Goal: Task Accomplishment & Management: Manage account settings

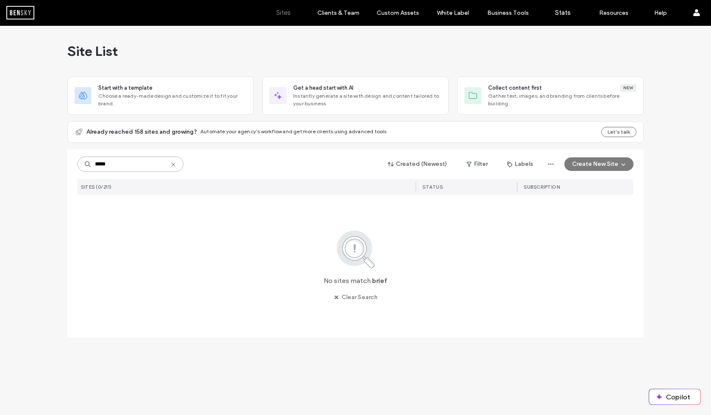
drag, startPoint x: 121, startPoint y: 163, endPoint x: 133, endPoint y: 166, distance: 11.7
click at [122, 163] on input "*****" at bounding box center [131, 164] width 106 height 15
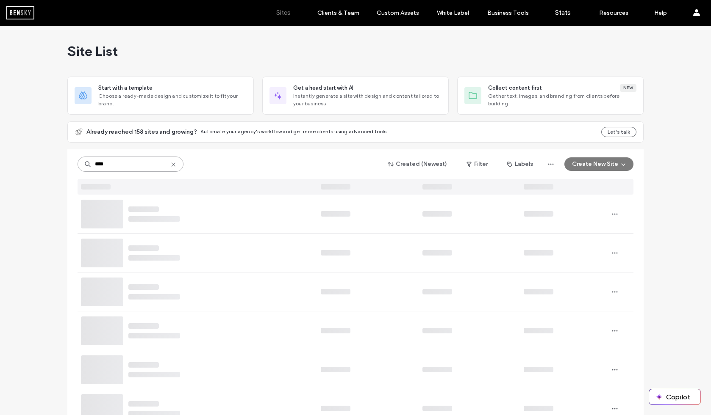
type input "****"
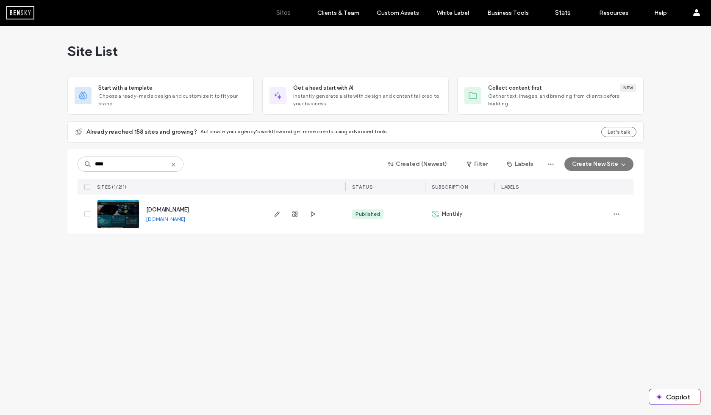
click at [185, 219] on link "[DOMAIN_NAME]" at bounding box center [165, 219] width 39 height 6
drag, startPoint x: 133, startPoint y: 163, endPoint x: 191, endPoint y: 161, distance: 58.5
click at [166, 163] on input "****" at bounding box center [131, 164] width 106 height 15
click at [173, 162] on icon at bounding box center [173, 164] width 7 height 7
type input "*****"
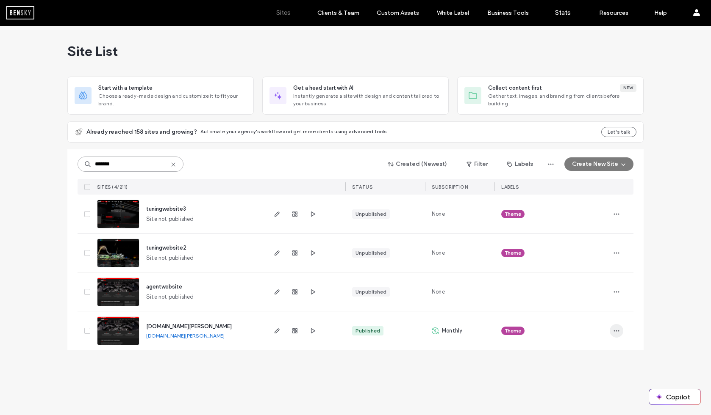
type input "*******"
click at [619, 329] on icon "button" at bounding box center [616, 331] width 7 height 7
click at [594, 223] on span "Duplicate Site" at bounding box center [582, 223] width 38 height 8
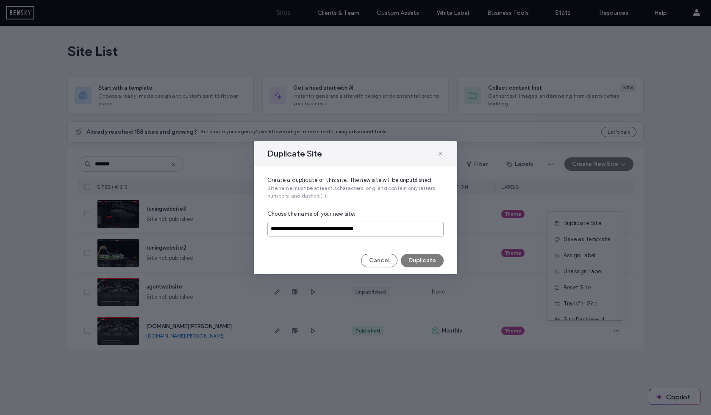
click at [393, 233] on input "**********" at bounding box center [355, 229] width 176 height 15
paste input
type input "**********"
click at [434, 260] on button "Duplicate" at bounding box center [422, 261] width 43 height 14
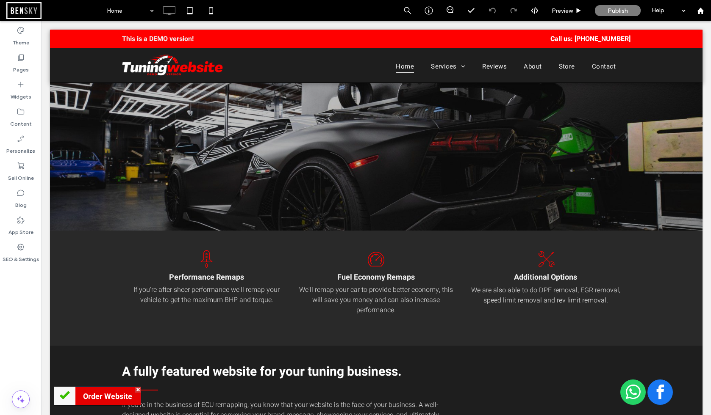
click at [138, 389] on div at bounding box center [138, 390] width 6 height 6
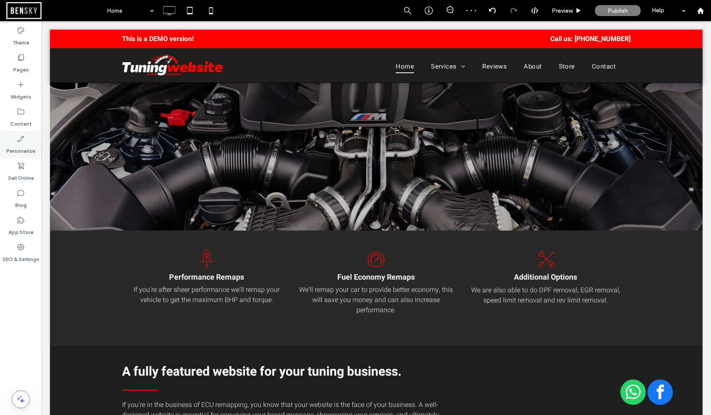
click at [16, 146] on label "Personalize" at bounding box center [20, 149] width 29 height 12
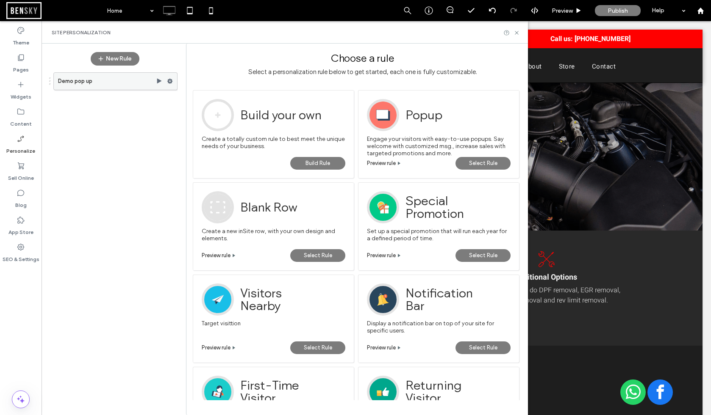
click at [171, 81] on use at bounding box center [170, 81] width 6 height 5
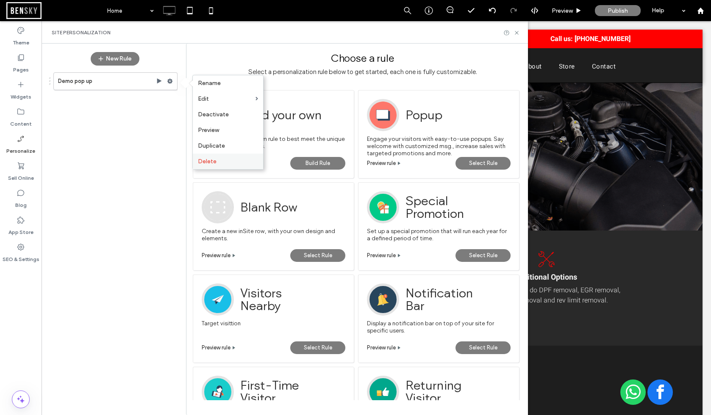
click at [216, 161] on label "Delete" at bounding box center [228, 161] width 60 height 7
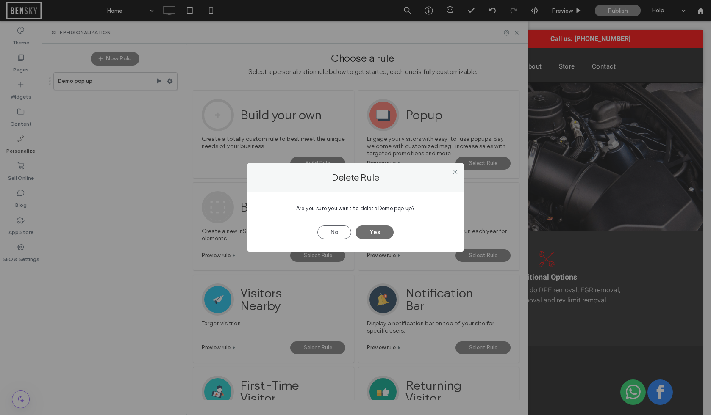
click at [375, 232] on button "Yes" at bounding box center [374, 233] width 38 height 14
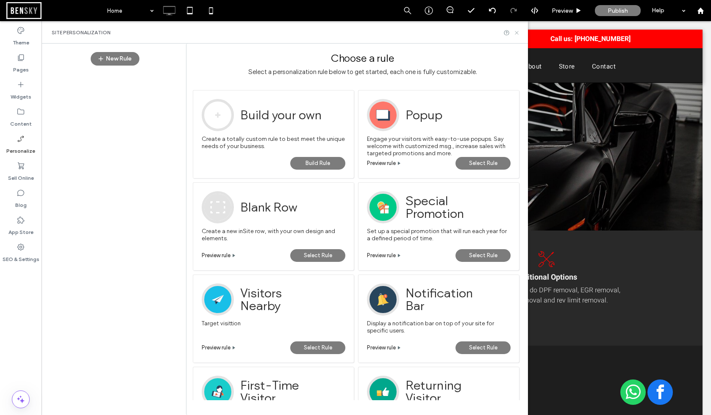
click at [518, 32] on icon at bounding box center [516, 33] width 6 height 6
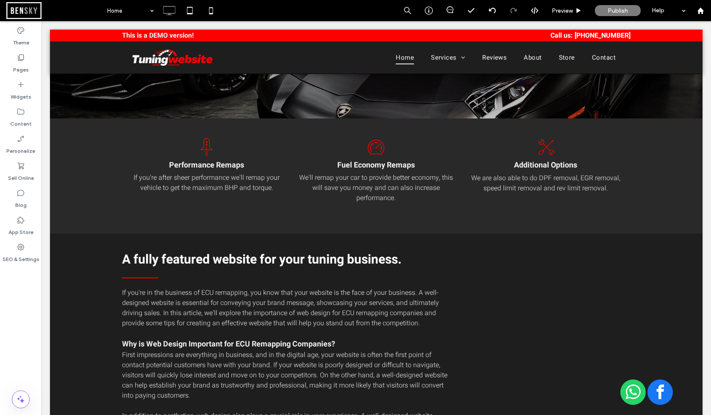
scroll to position [114, 0]
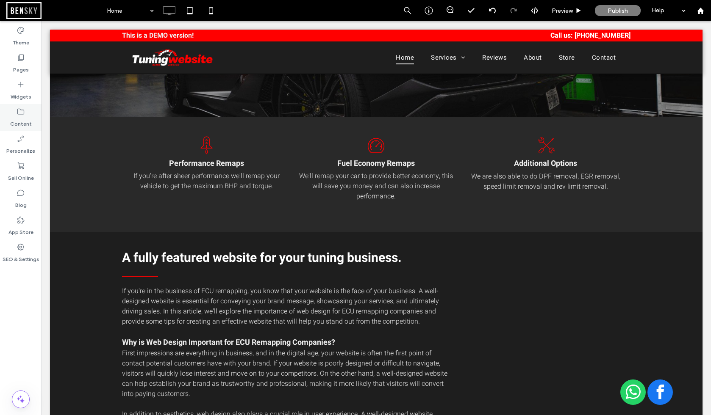
click at [21, 109] on icon at bounding box center [21, 112] width 8 height 8
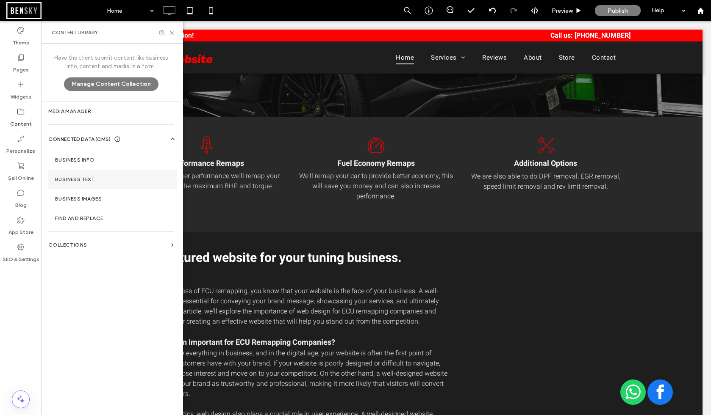
click at [95, 173] on section "Business Text" at bounding box center [112, 179] width 129 height 19
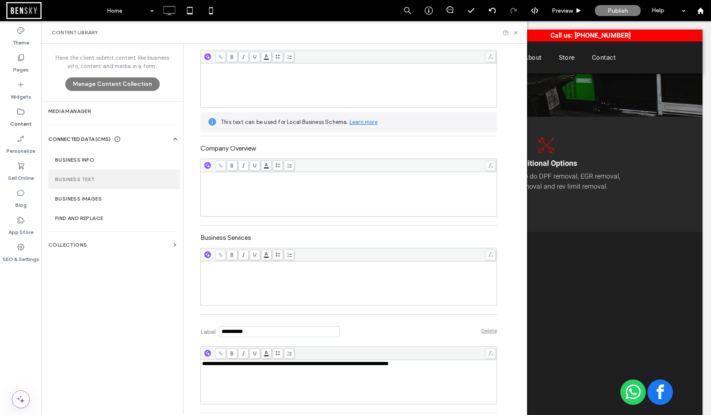
scroll to position [125, 0]
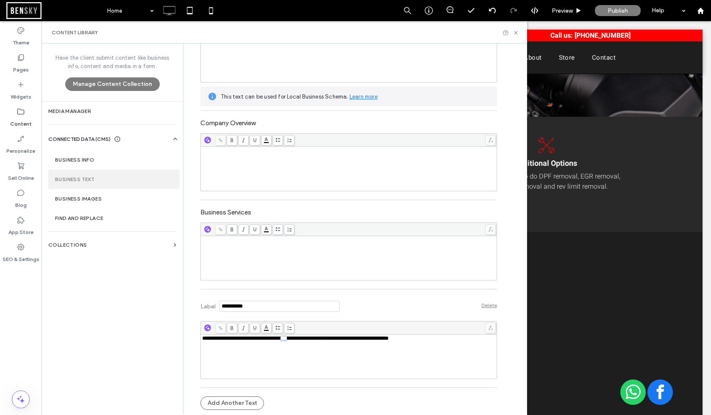
drag, startPoint x: 296, startPoint y: 338, endPoint x: 322, endPoint y: 363, distance: 35.0
click at [308, 338] on span "**********" at bounding box center [295, 339] width 186 height 6
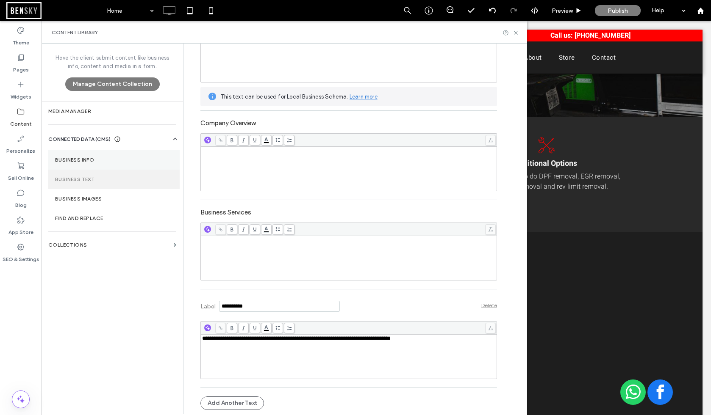
click at [85, 162] on label "Business Info" at bounding box center [114, 160] width 118 height 6
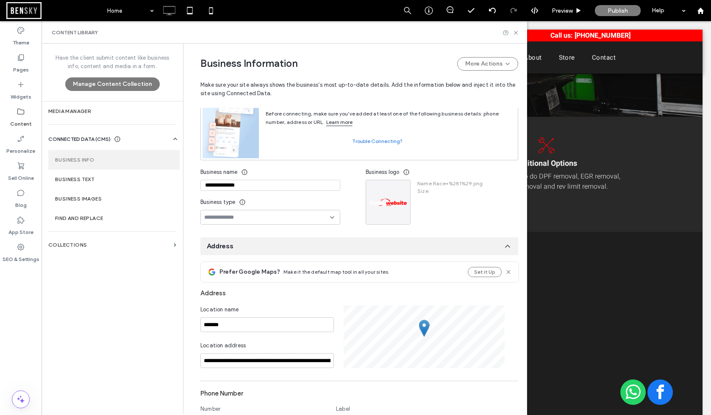
scroll to position [62, 0]
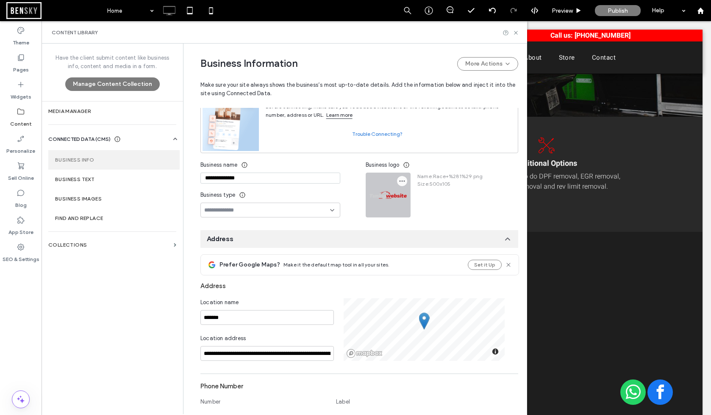
click at [399, 183] on icon "button" at bounding box center [402, 181] width 7 height 7
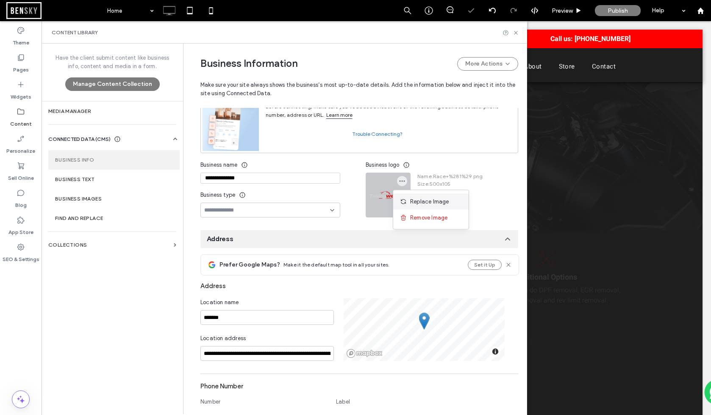
scroll to position [0, 0]
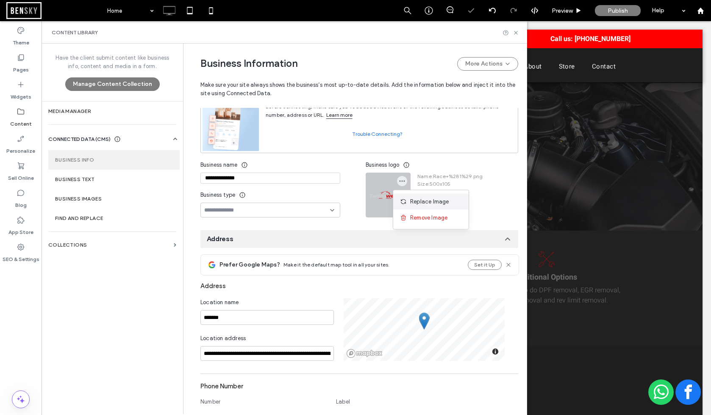
click at [413, 199] on span "Replace Image" at bounding box center [429, 202] width 39 height 8
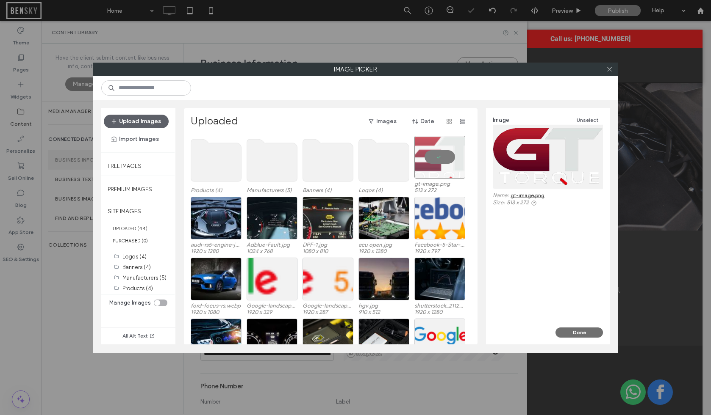
click at [586, 332] on button "Done" at bounding box center [578, 333] width 47 height 10
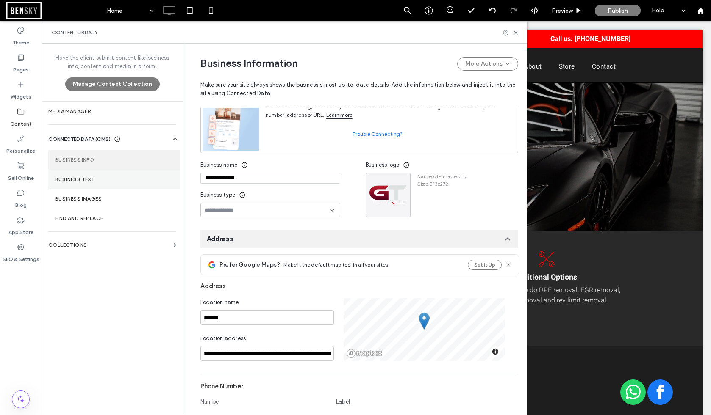
drag, startPoint x: 250, startPoint y: 181, endPoint x: 161, endPoint y: 173, distance: 89.3
click at [167, 174] on div "**********" at bounding box center [284, 229] width 485 height 371
paste input
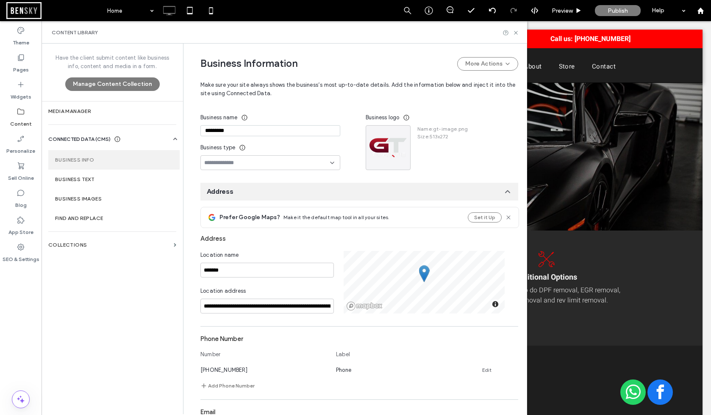
scroll to position [114, 0]
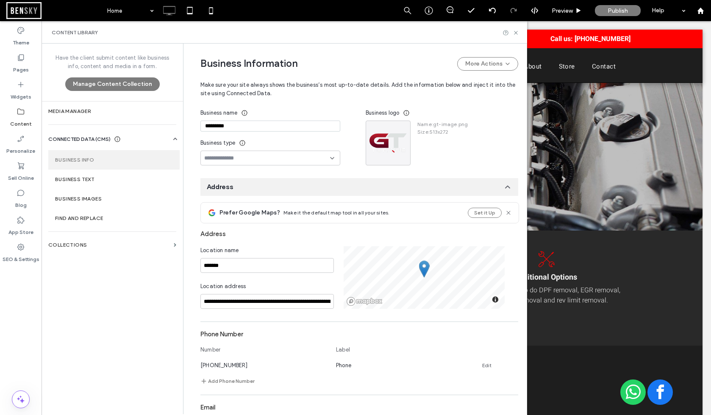
type input "*********"
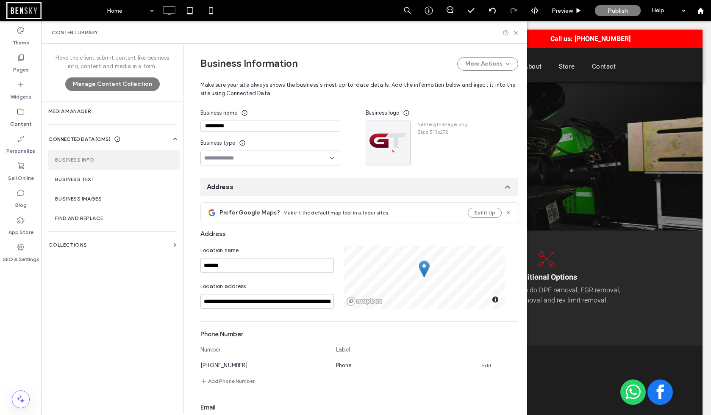
scroll to position [0, 0]
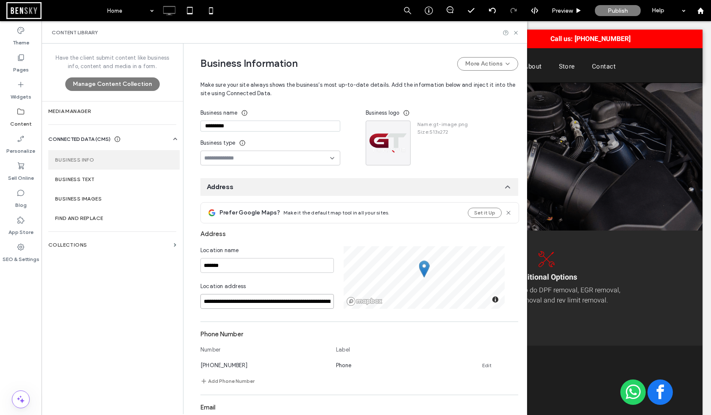
click at [243, 304] on input "**********" at bounding box center [266, 301] width 133 height 15
paste input "**********"
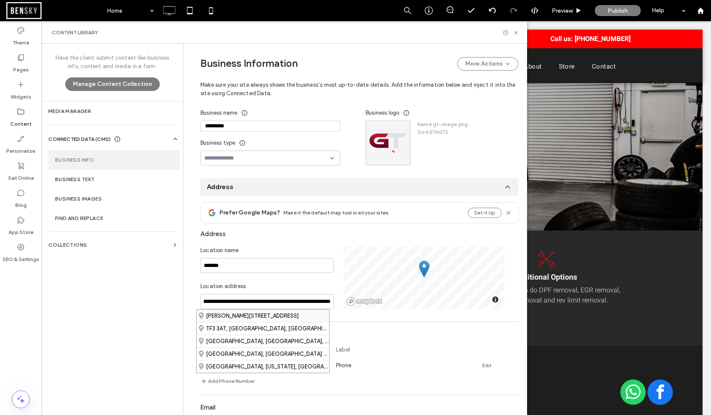
click at [297, 316] on div "Stafford Park 6, Telford, TF3 3AT, United Kingdom" at bounding box center [263, 316] width 133 height 12
type input "**********"
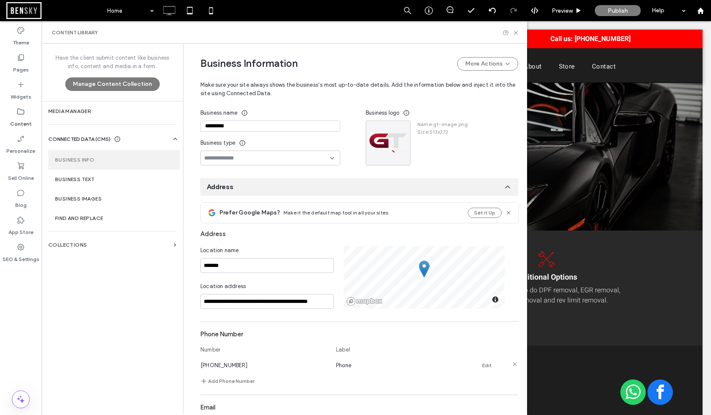
click at [485, 368] on link "Edit" at bounding box center [486, 366] width 9 height 7
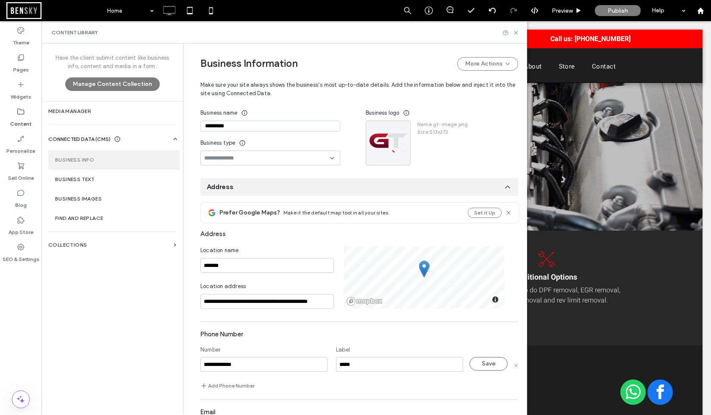
drag, startPoint x: 238, startPoint y: 364, endPoint x: 178, endPoint y: 358, distance: 60.8
click at [172, 359] on div "**********" at bounding box center [284, 229] width 485 height 371
type input "**********"
click at [479, 367] on button "Save" at bounding box center [488, 364] width 38 height 14
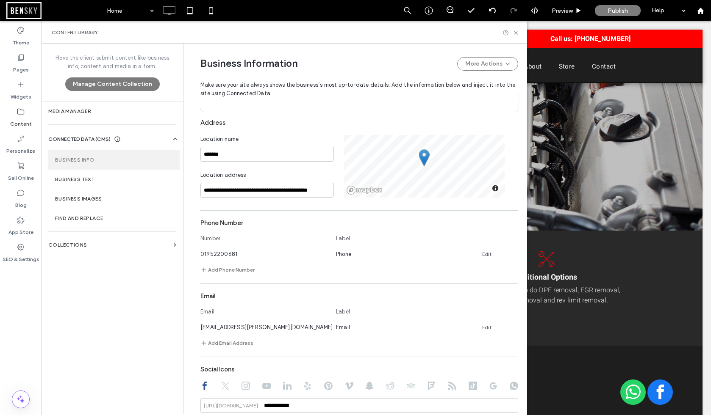
scroll to position [243, 0]
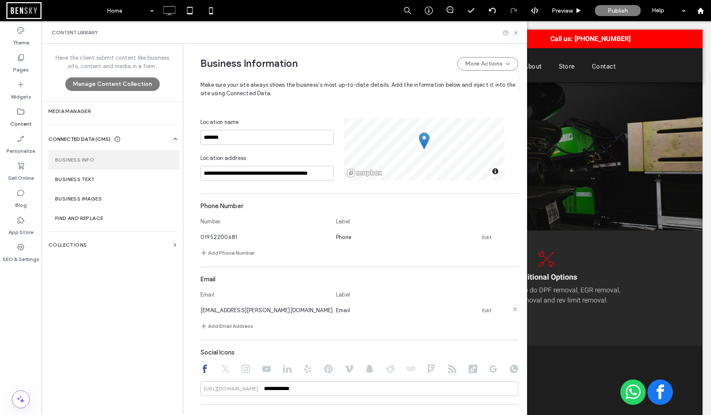
click at [484, 312] on link "Edit" at bounding box center [486, 310] width 9 height 7
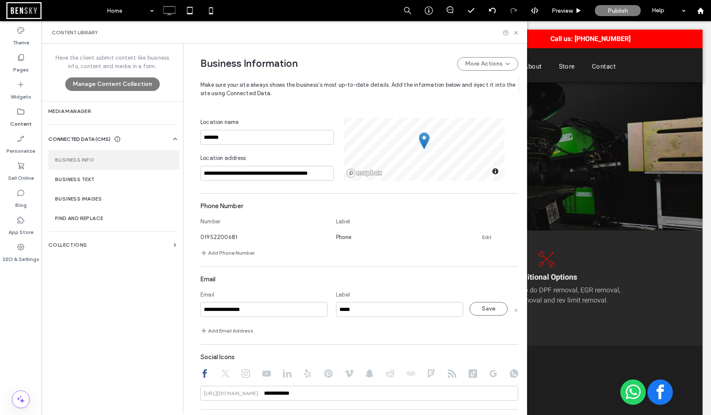
drag, startPoint x: 255, startPoint y: 314, endPoint x: 155, endPoint y: 307, distance: 100.6
click at [150, 305] on div "**********" at bounding box center [284, 229] width 485 height 371
type input "**********"
click at [489, 304] on button "Save" at bounding box center [488, 309] width 38 height 14
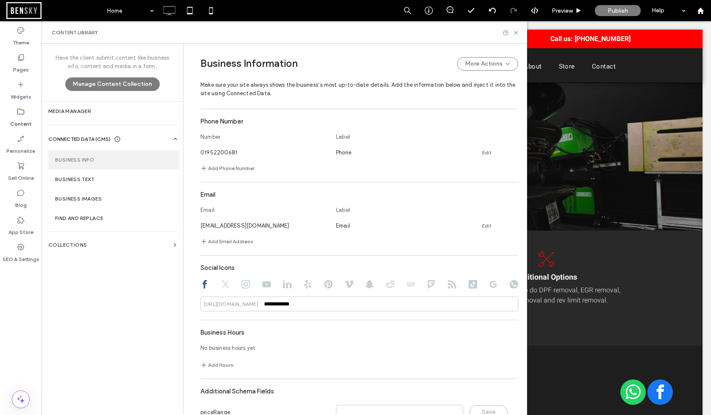
scroll to position [327, 0]
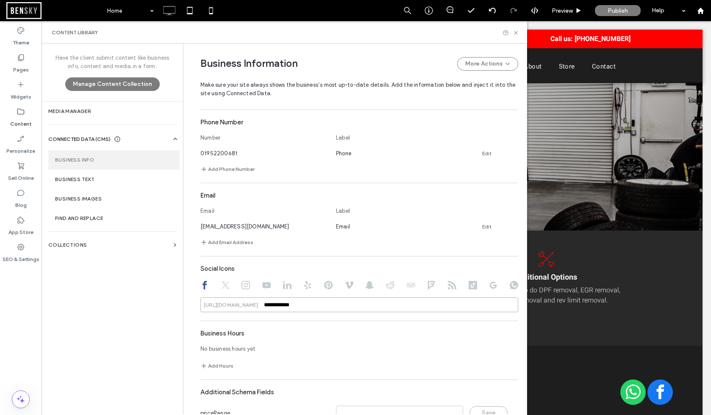
drag, startPoint x: 301, startPoint y: 309, endPoint x: 216, endPoint y: 306, distance: 84.3
click at [218, 306] on div "**********" at bounding box center [359, 305] width 318 height 15
paste input "***"
type input "**********"
click at [194, 322] on div "**********" at bounding box center [353, 86] width 330 height 738
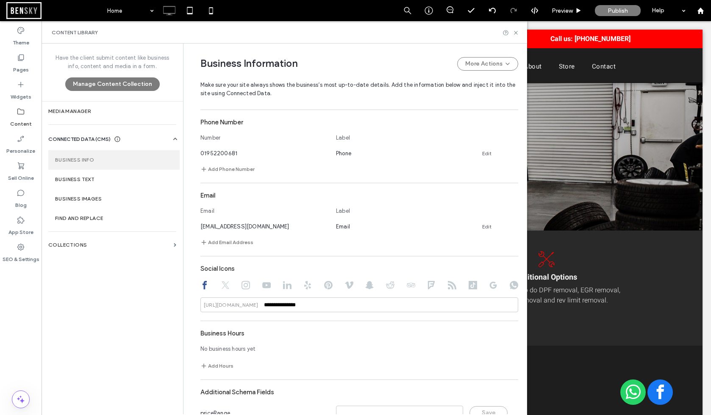
scroll to position [369, 0]
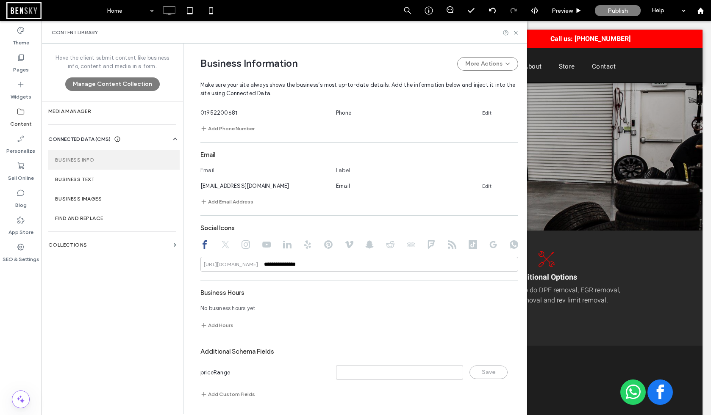
click at [241, 242] on icon at bounding box center [245, 245] width 8 height 8
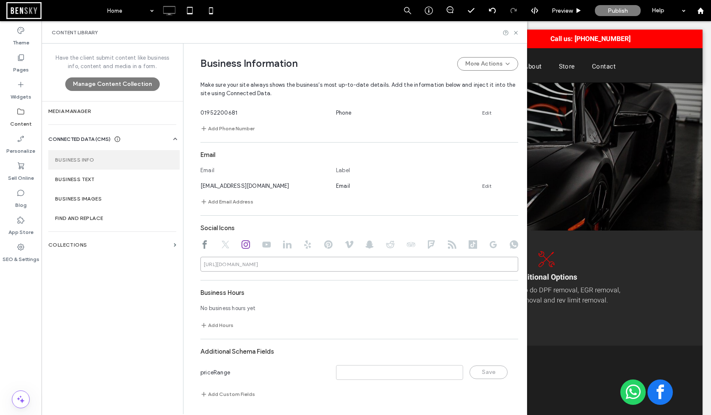
drag, startPoint x: 268, startPoint y: 268, endPoint x: 291, endPoint y: 272, distance: 23.6
click at [268, 268] on input at bounding box center [359, 264] width 318 height 15
paste input "*********"
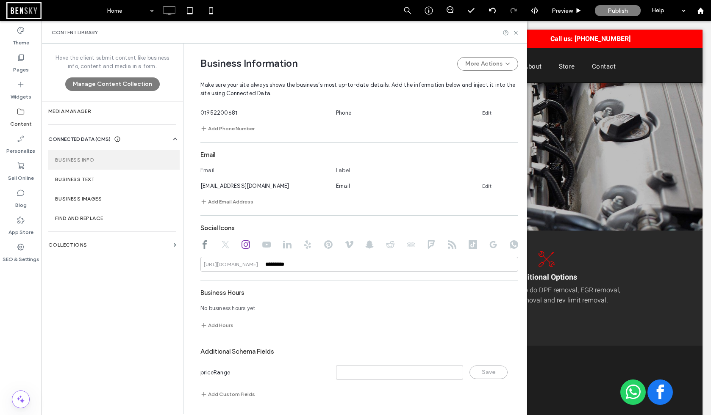
click at [428, 283] on div "**********" at bounding box center [359, 177] width 318 height 454
click at [200, 246] on icon at bounding box center [204, 245] width 8 height 8
click at [241, 245] on icon at bounding box center [245, 245] width 8 height 8
type input "*********"
click at [498, 279] on div "**********" at bounding box center [359, 177] width 318 height 454
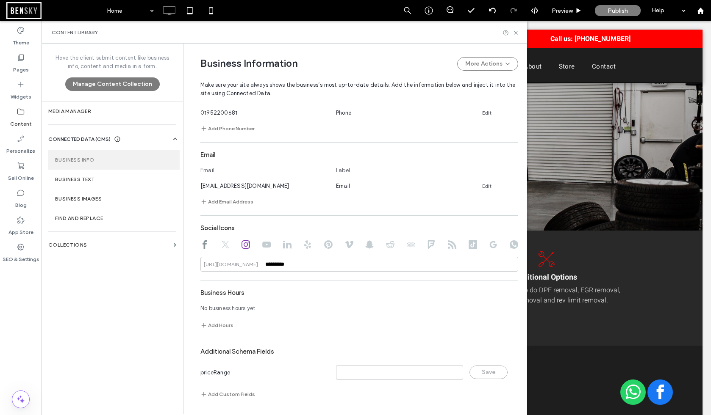
click at [515, 274] on div "**********" at bounding box center [357, 229] width 339 height 371
click at [130, 182] on label "Business Text" at bounding box center [114, 180] width 118 height 6
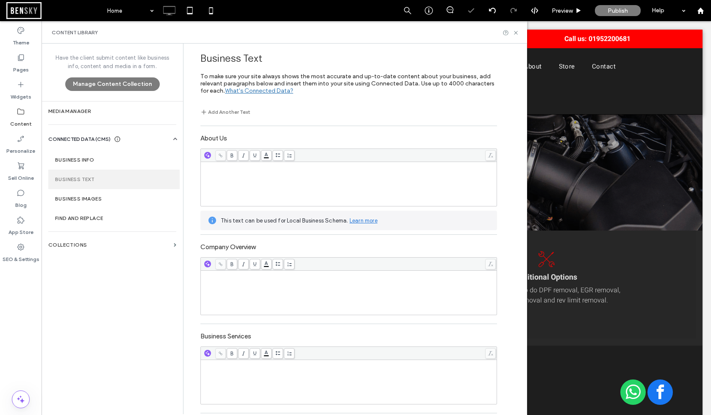
scroll to position [0, 0]
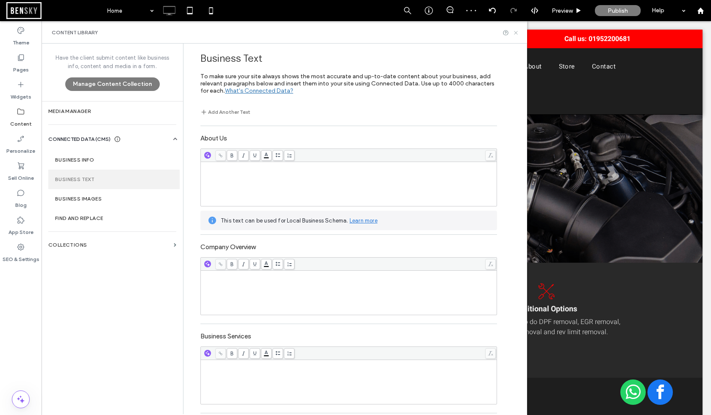
click at [516, 33] on icon at bounding box center [515, 33] width 6 height 6
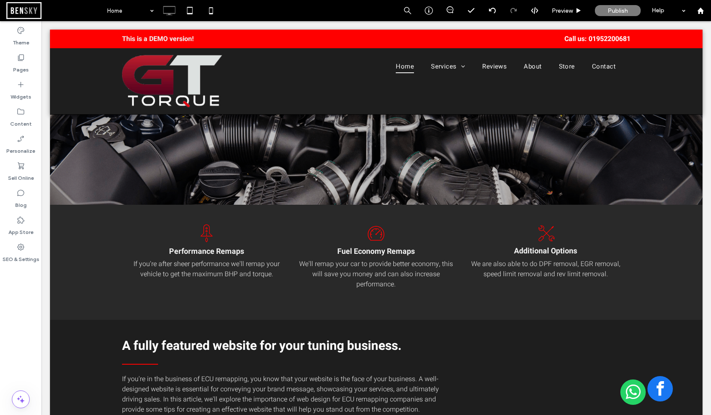
scroll to position [58, 0]
click at [658, 397] on span "facebook" at bounding box center [659, 388] width 25 height 25
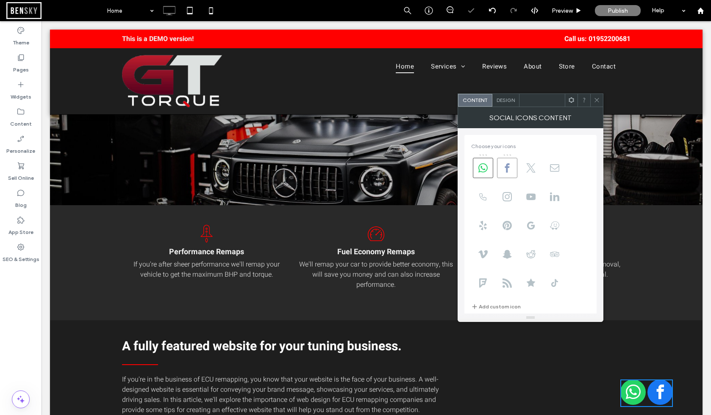
click at [509, 168] on icon at bounding box center [506, 167] width 9 height 9
click at [485, 166] on icon at bounding box center [482, 167] width 9 height 9
click at [510, 197] on icon at bounding box center [506, 196] width 9 height 9
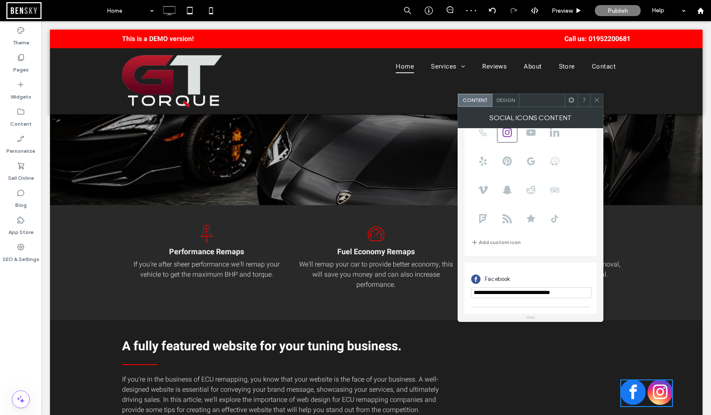
scroll to position [71, 0]
click at [598, 104] on span at bounding box center [596, 100] width 6 height 13
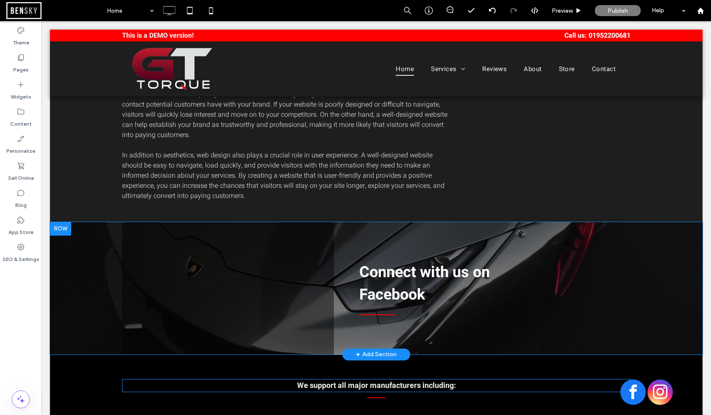
scroll to position [504, 0]
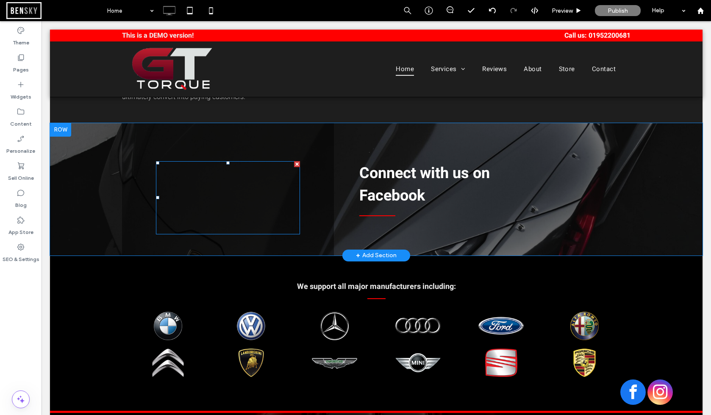
click at [253, 185] on span at bounding box center [228, 197] width 144 height 73
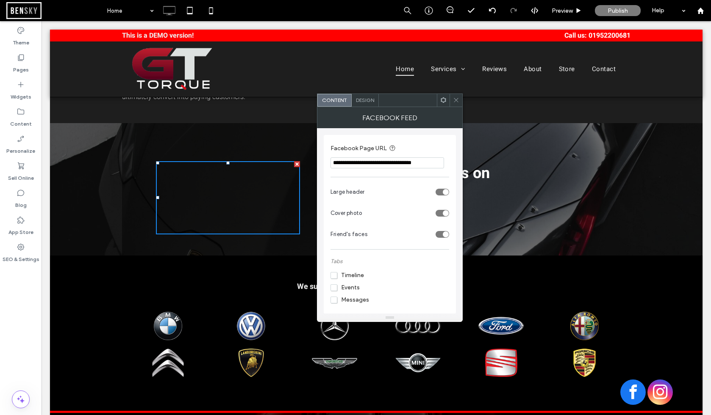
drag, startPoint x: 447, startPoint y: 185, endPoint x: 531, endPoint y: 167, distance: 85.9
paste input "***"
type input "**********"
click at [443, 142] on section "**********" at bounding box center [389, 156] width 119 height 34
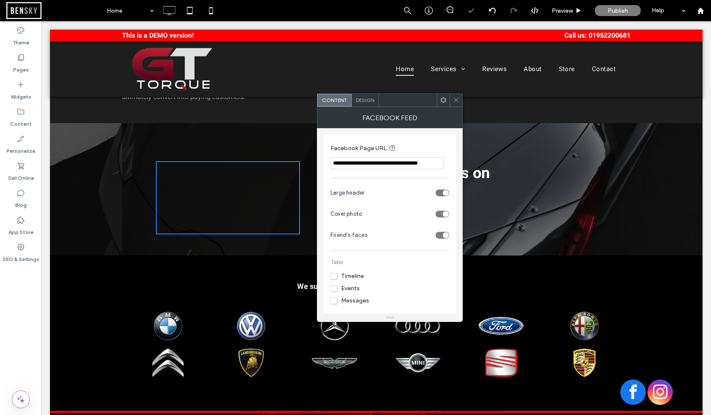
scroll to position [0, 0]
click at [459, 101] on div at bounding box center [455, 100] width 13 height 13
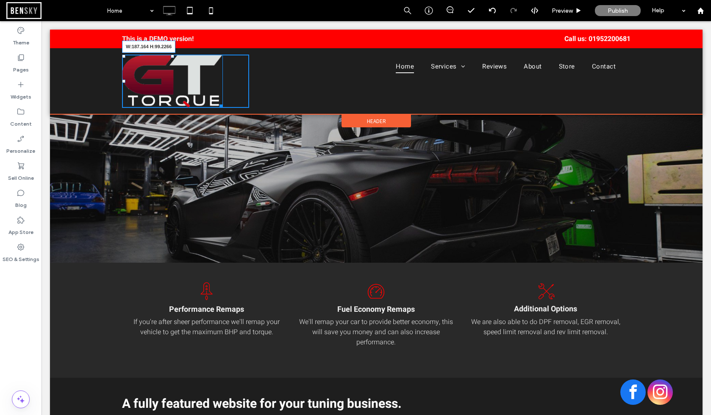
drag, startPoint x: 220, startPoint y: 106, endPoint x: 212, endPoint y: 94, distance: 14.0
click at [212, 94] on div "W:187.164 H:99.2266 Click To Paste" at bounding box center [185, 81] width 127 height 53
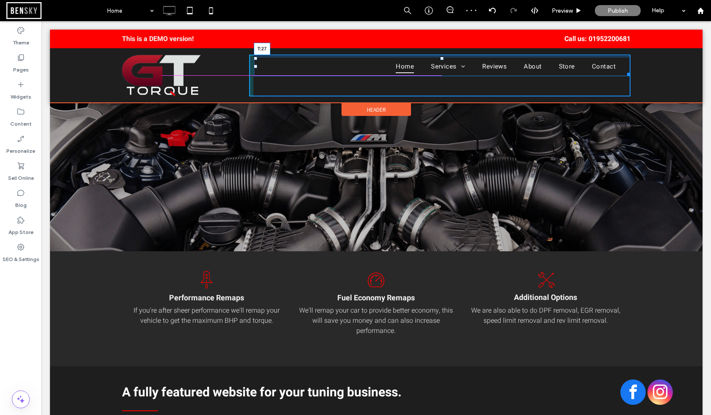
drag, startPoint x: 442, startPoint y: 58, endPoint x: 439, endPoint y: 67, distance: 9.7
click at [439, 67] on nav "Home Services Services page Reviews About Store Contact T:27" at bounding box center [442, 66] width 376 height 19
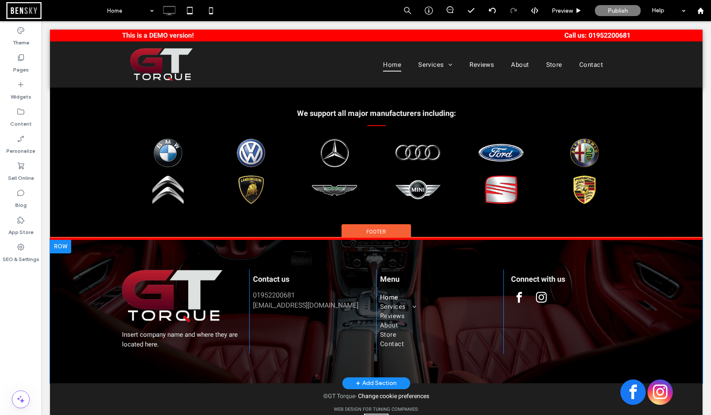
scroll to position [688, 0]
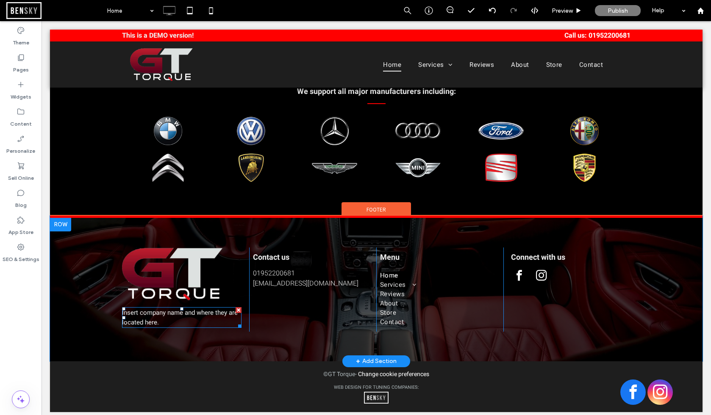
click at [238, 307] on div at bounding box center [238, 310] width 6 height 6
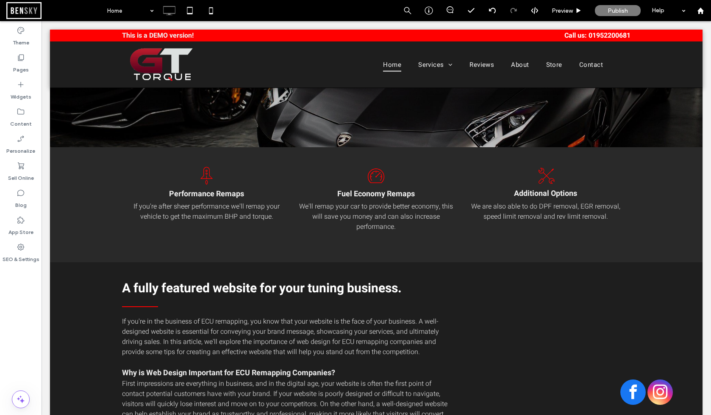
scroll to position [0, 0]
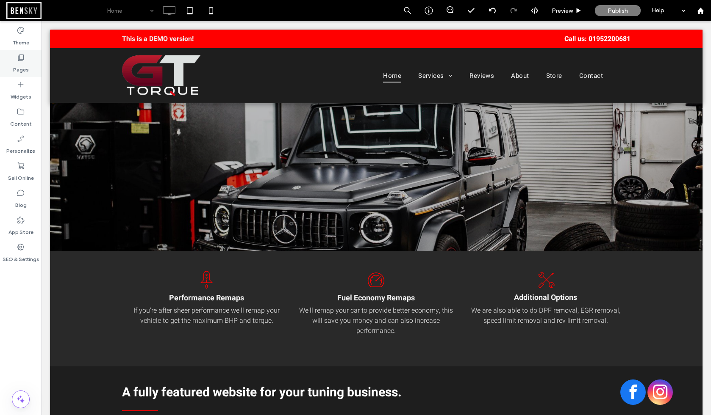
click at [18, 61] on use at bounding box center [21, 58] width 6 height 6
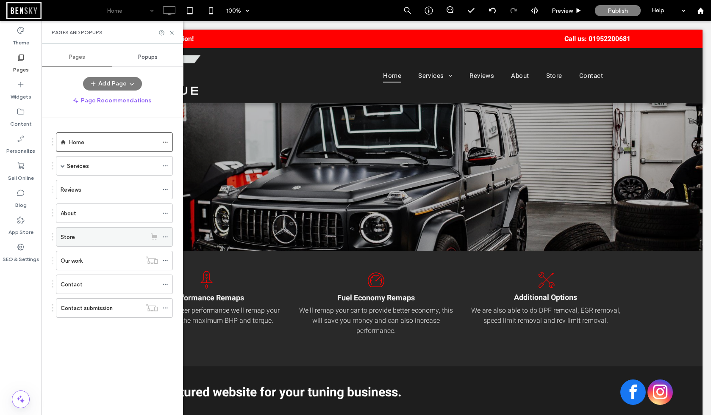
click at [167, 237] on icon at bounding box center [165, 237] width 6 height 6
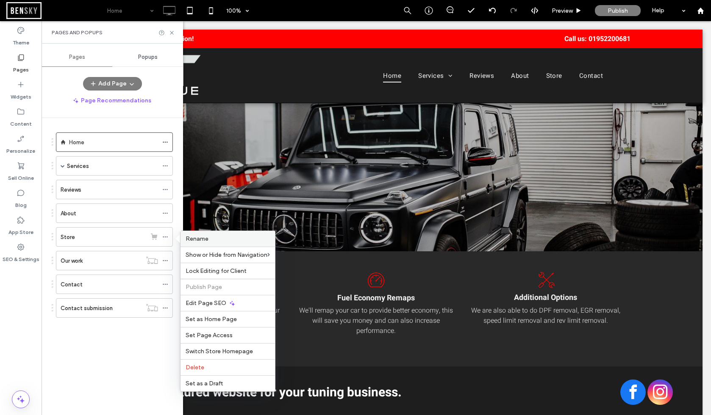
click at [216, 239] on label "Rename" at bounding box center [227, 238] width 84 height 7
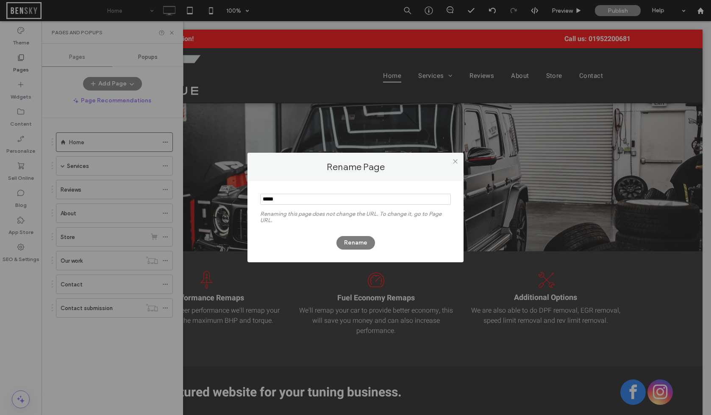
drag, startPoint x: 293, startPoint y: 198, endPoint x: 238, endPoint y: 195, distance: 55.1
click at [238, 195] on div "Rename Page Renaming this page does not change the URL. To change it, go to Pag…" at bounding box center [355, 207] width 711 height 415
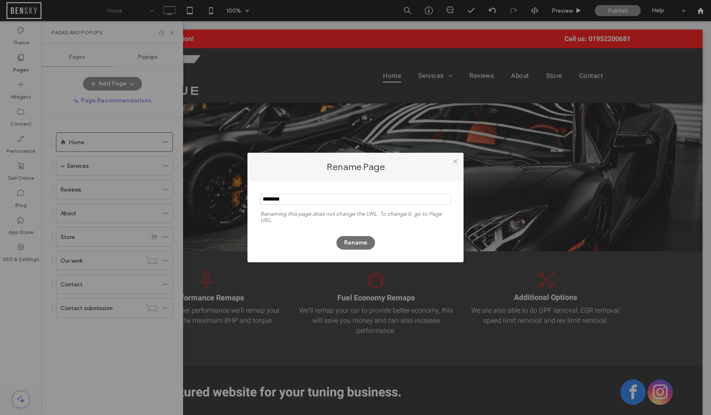
type input "********"
click at [352, 249] on button "Rename" at bounding box center [355, 243] width 39 height 14
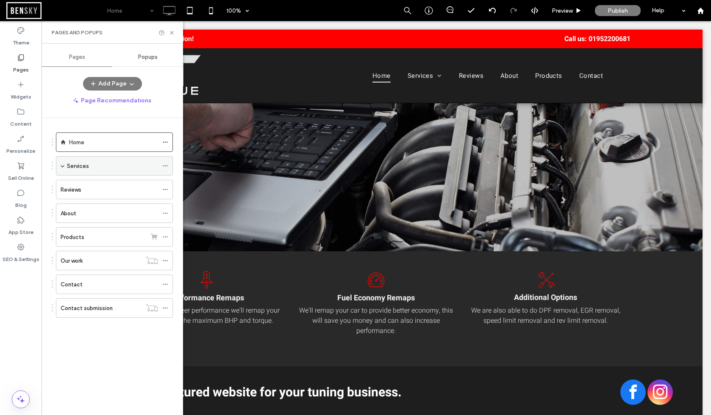
click at [61, 167] on span at bounding box center [63, 166] width 4 height 4
click at [166, 185] on icon at bounding box center [165, 186] width 6 height 6
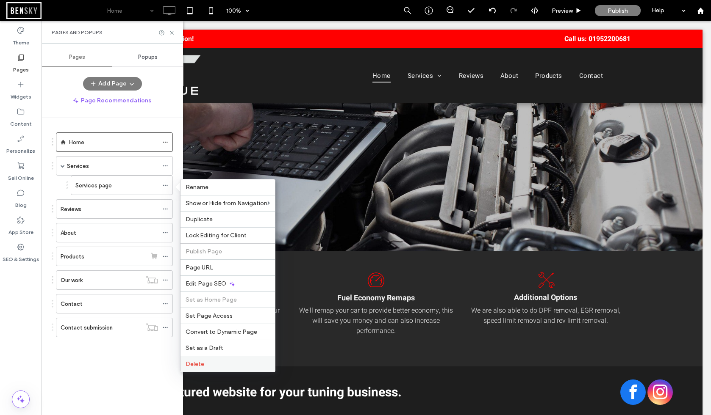
click at [205, 363] on label "Delete" at bounding box center [227, 364] width 84 height 7
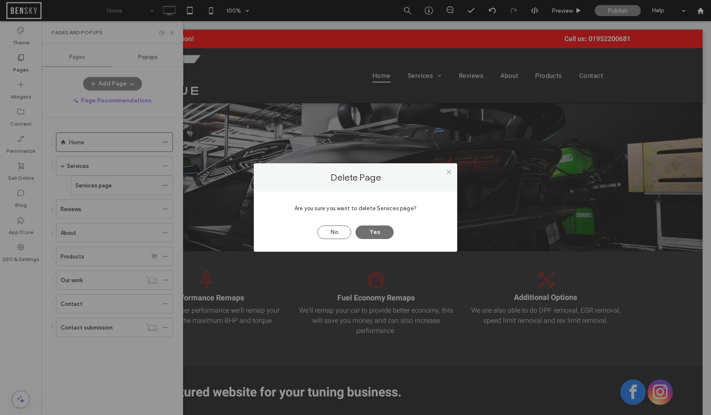
click at [383, 231] on button "Yes" at bounding box center [374, 233] width 38 height 14
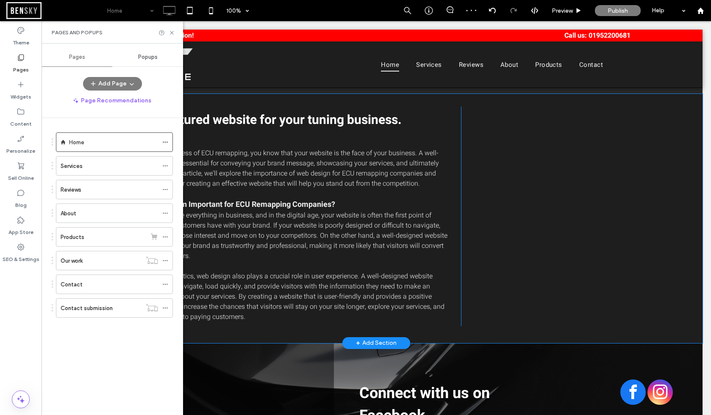
scroll to position [338, 0]
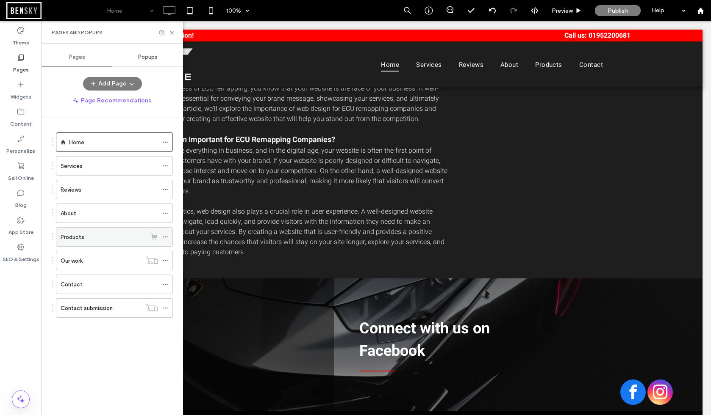
click at [83, 237] on label "Products" at bounding box center [73, 237] width 24 height 15
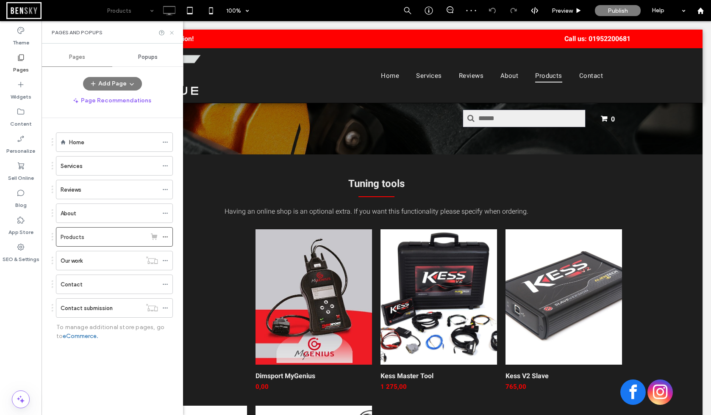
click at [170, 32] on icon at bounding box center [172, 33] width 6 height 6
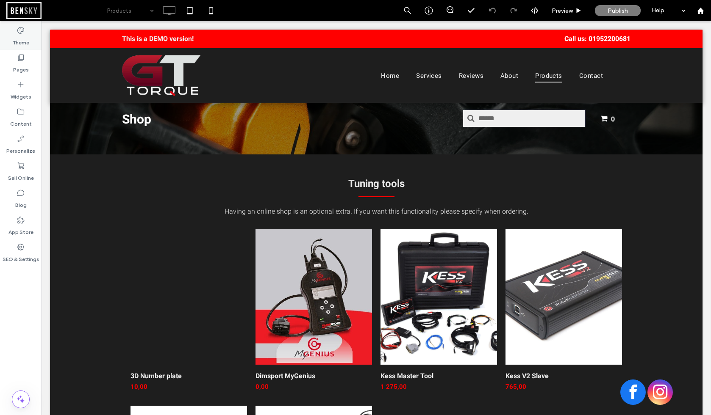
click at [25, 43] on label "Theme" at bounding box center [21, 41] width 17 height 12
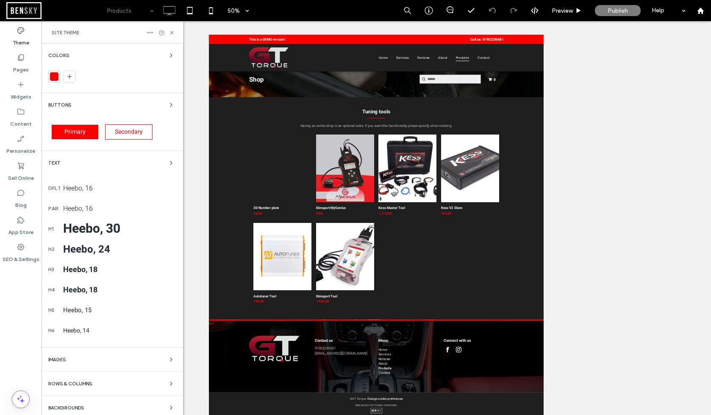
click at [52, 75] on div at bounding box center [54, 76] width 8 height 8
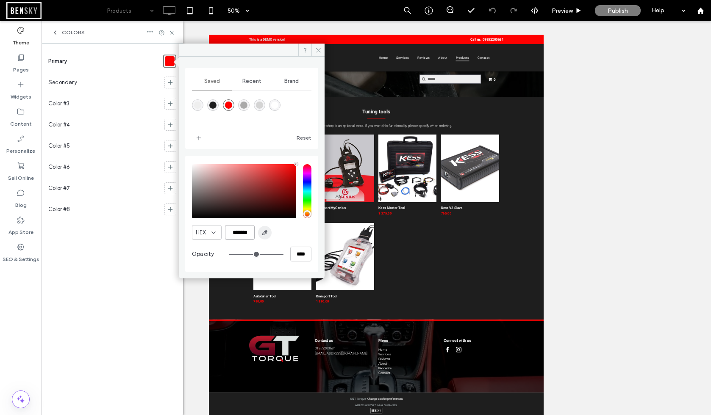
drag, startPoint x: 233, startPoint y: 234, endPoint x: 259, endPoint y: 235, distance: 26.3
click at [259, 235] on div "HEX *******" at bounding box center [251, 232] width 119 height 15
paste input "color picker textbox"
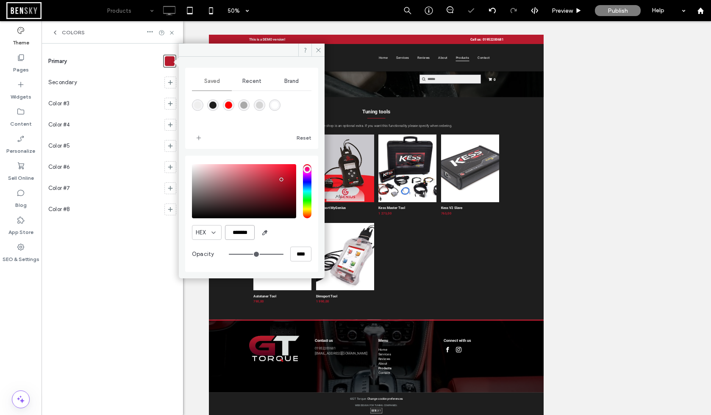
type input "*******"
click at [293, 234] on div "HEX *******" at bounding box center [251, 232] width 119 height 15
click at [319, 50] on icon at bounding box center [318, 50] width 6 height 6
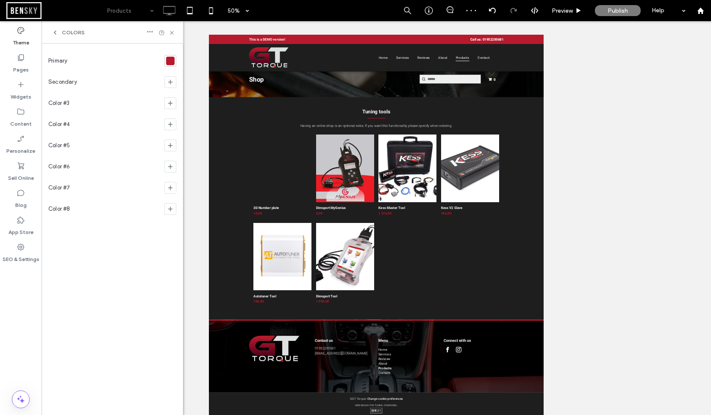
click at [56, 34] on use at bounding box center [55, 32] width 2 height 3
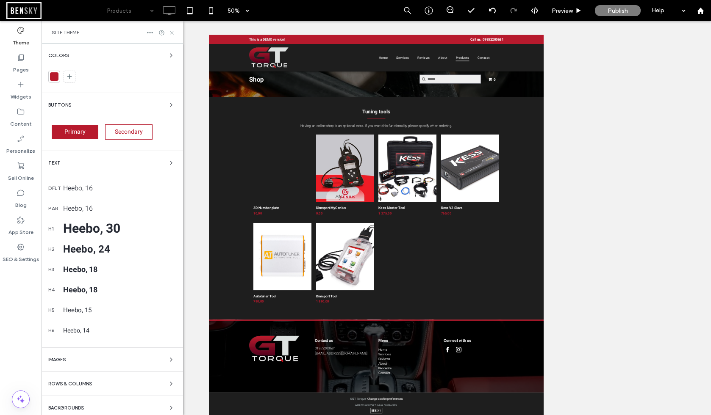
click at [172, 35] on icon at bounding box center [172, 33] width 6 height 6
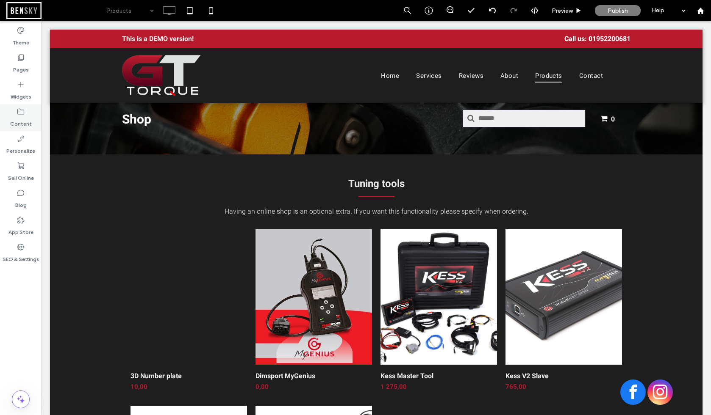
click at [18, 118] on label "Content" at bounding box center [21, 122] width 22 height 12
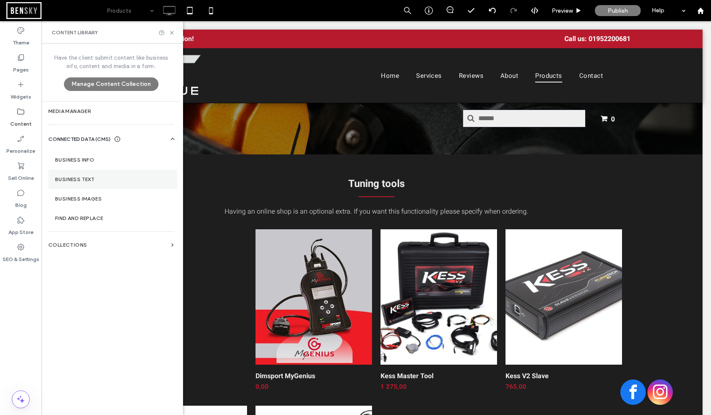
click at [88, 177] on label "Business Text" at bounding box center [112, 180] width 115 height 6
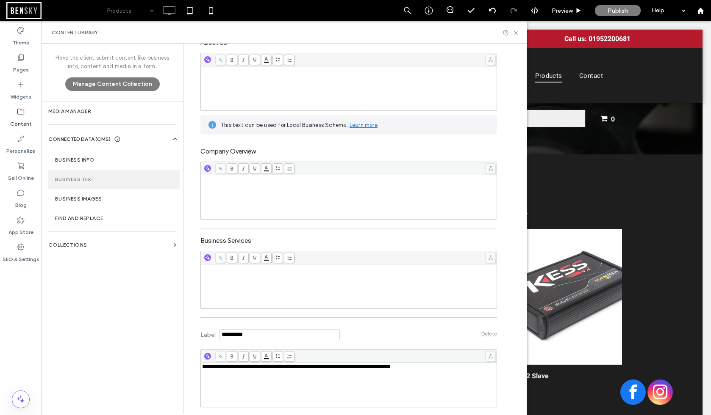
scroll to position [125, 0]
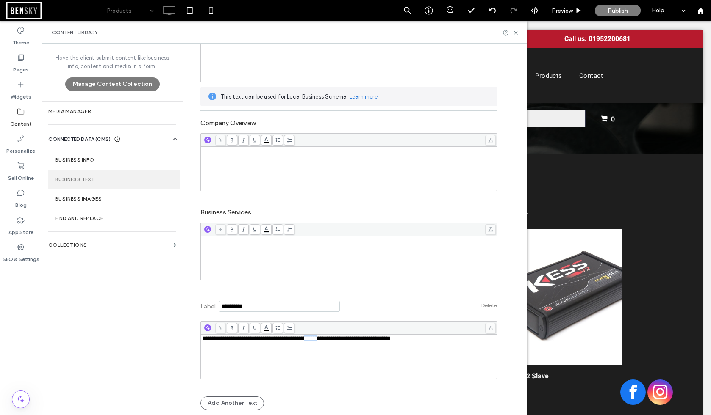
drag, startPoint x: 329, startPoint y: 338, endPoint x: 349, endPoint y: 338, distance: 20.3
click at [349, 338] on span "**********" at bounding box center [296, 339] width 188 height 6
click at [507, 356] on div "**********" at bounding box center [357, 229] width 339 height 371
click at [515, 27] on div "Content Library" at bounding box center [284, 32] width 485 height 22
click at [515, 33] on icon at bounding box center [515, 33] width 6 height 6
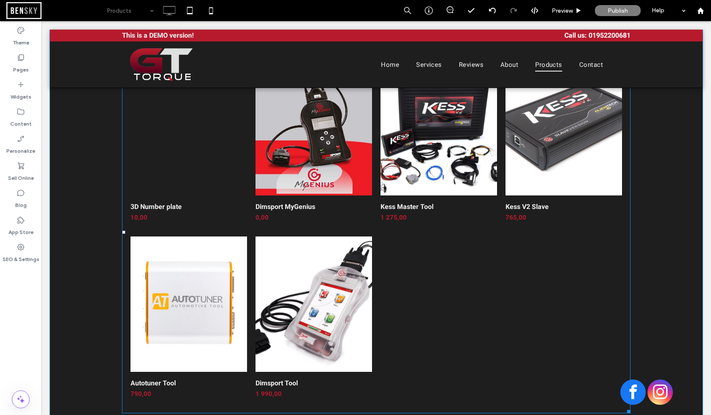
scroll to position [0, 0]
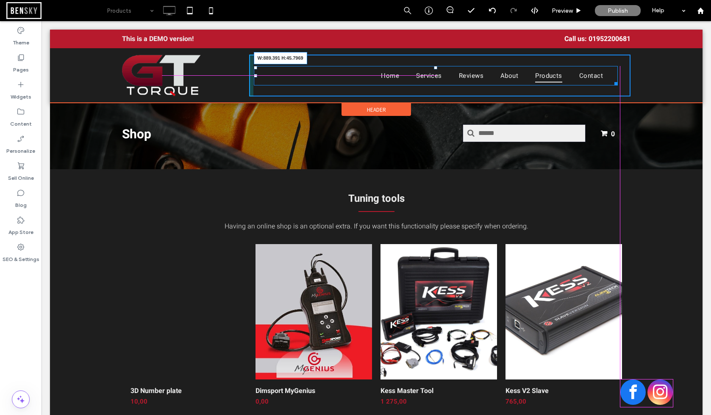
drag, startPoint x: 616, startPoint y: 81, endPoint x: 670, endPoint y: 78, distance: 53.5
click at [670, 78] on div "Click To Paste Home Services Reviews About Products Contact W:889.391 H:45.7969…" at bounding box center [376, 75] width 652 height 55
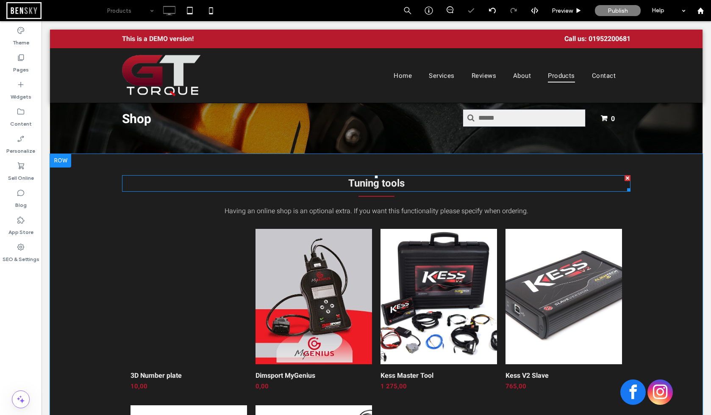
click at [401, 183] on span "Tuning tools" at bounding box center [376, 183] width 56 height 15
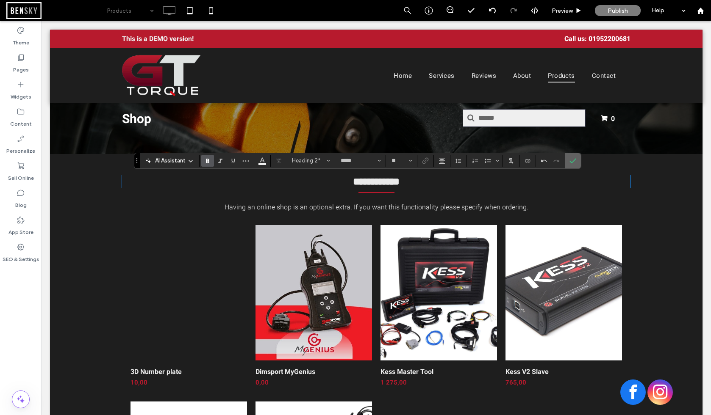
click at [572, 161] on icon "Confirm" at bounding box center [572, 161] width 7 height 7
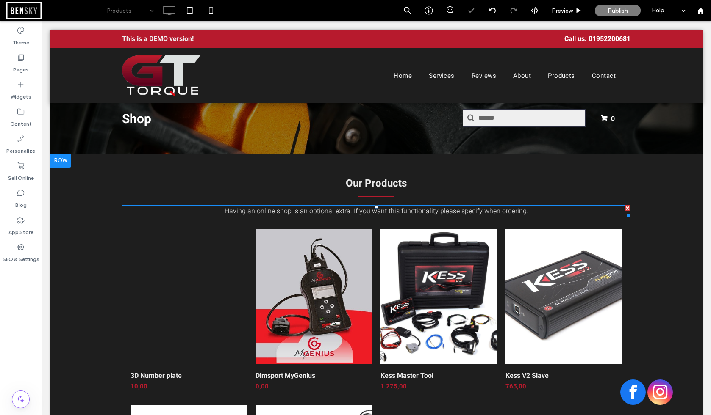
click at [627, 208] on div at bounding box center [627, 208] width 6 height 6
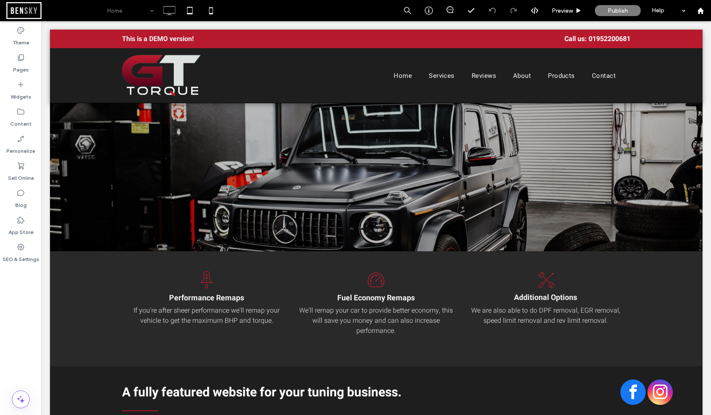
click at [122, 10] on input at bounding box center [128, 10] width 42 height 21
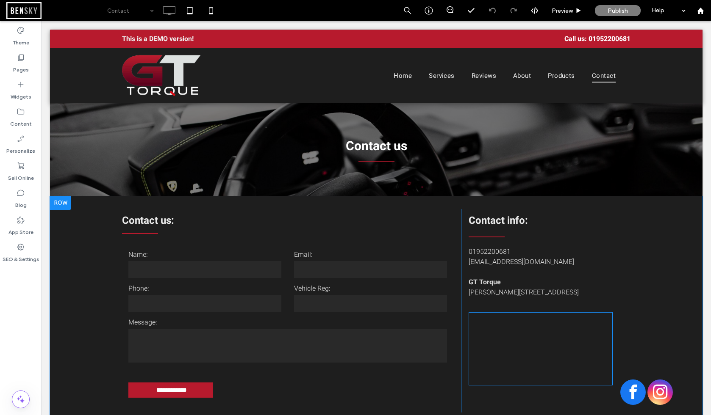
click at [559, 343] on span at bounding box center [540, 349] width 144 height 73
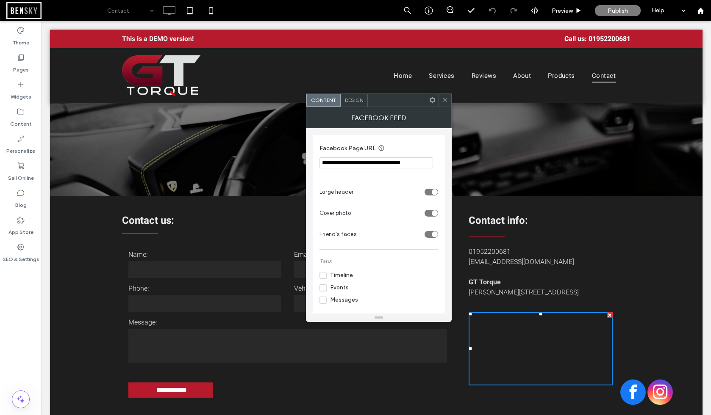
drag, startPoint x: 437, startPoint y: 185, endPoint x: 510, endPoint y: 174, distance: 73.8
paste input "***"
type input "**********"
click at [414, 138] on div "**********" at bounding box center [379, 225] width 132 height 180
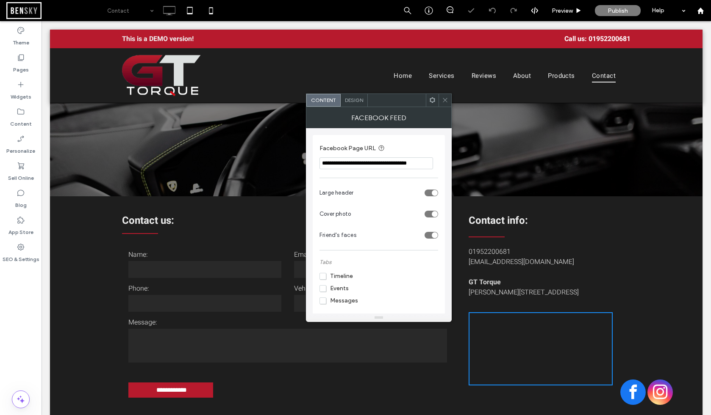
scroll to position [0, 0]
click at [440, 101] on div at bounding box center [444, 100] width 13 height 13
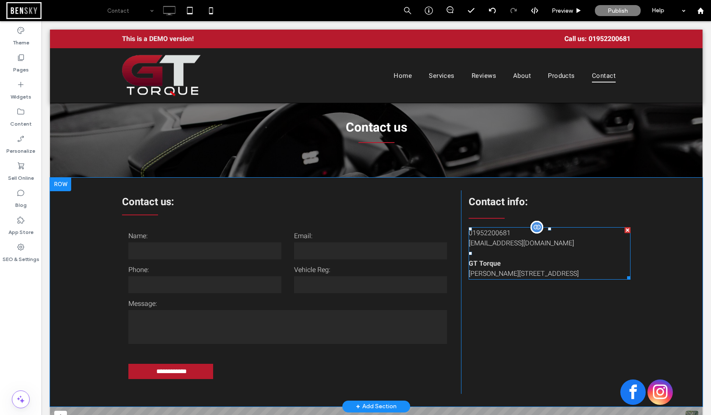
scroll to position [33, 0]
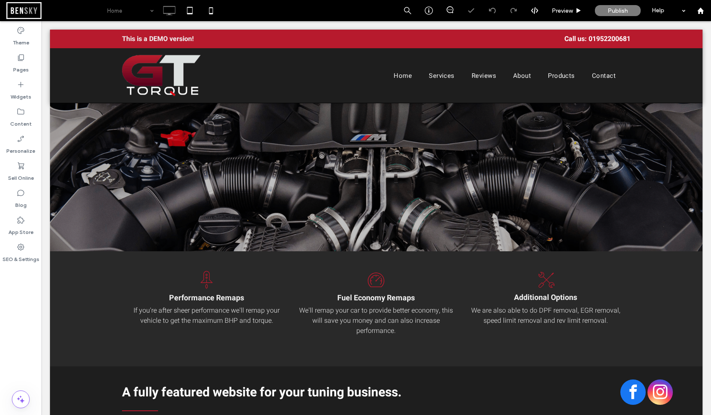
click at [143, 9] on input at bounding box center [128, 10] width 42 height 21
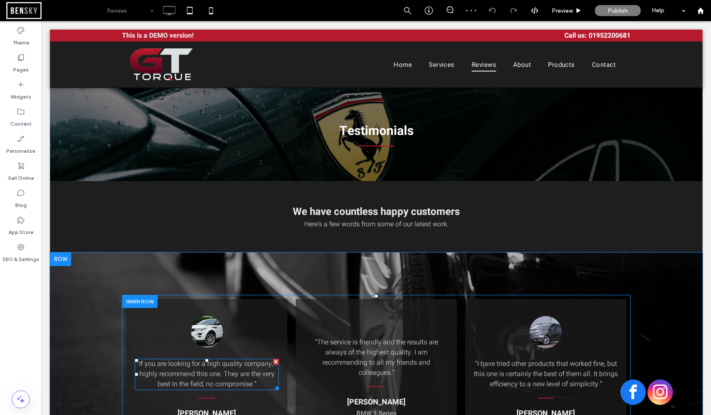
scroll to position [145, 0]
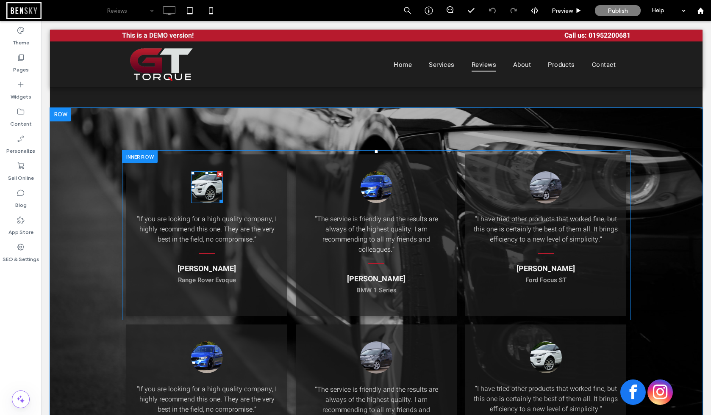
click at [220, 172] on div at bounding box center [220, 175] width 6 height 6
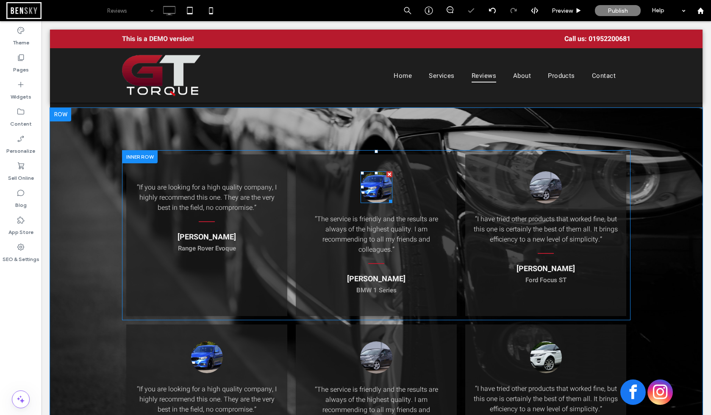
click at [388, 174] on div at bounding box center [389, 175] width 6 height 6
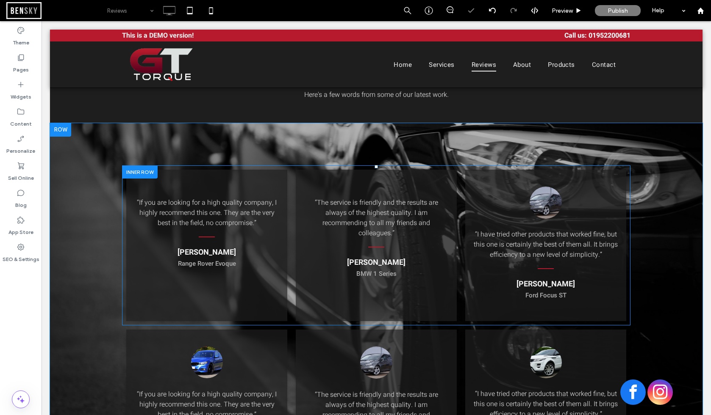
scroll to position [160, 0]
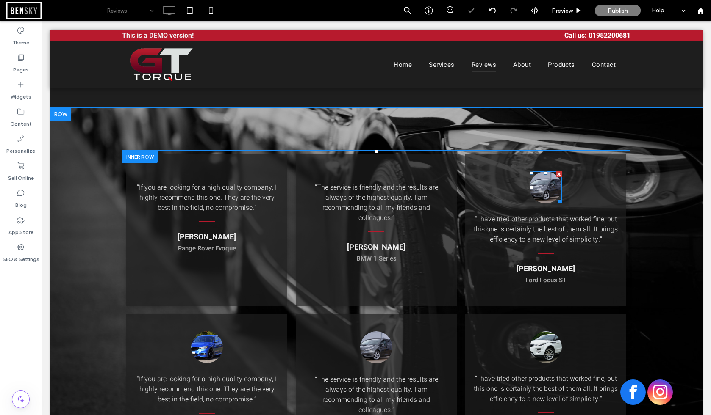
click at [559, 174] on div at bounding box center [559, 175] width 6 height 6
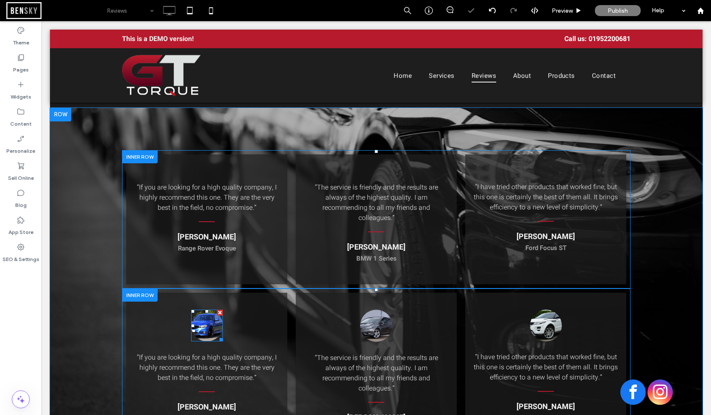
click at [220, 314] on div at bounding box center [220, 313] width 6 height 6
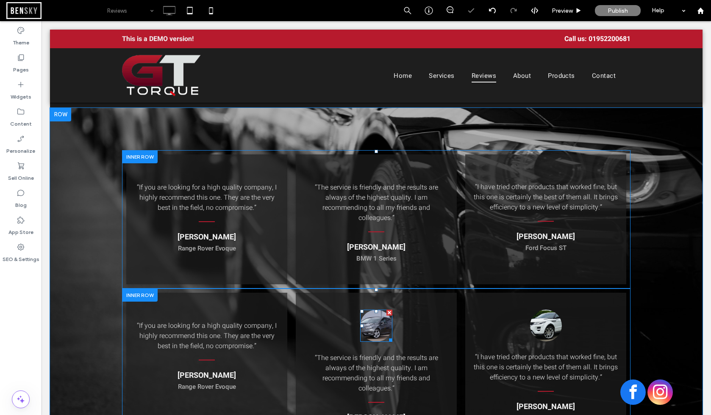
drag, startPoint x: 391, startPoint y: 312, endPoint x: 477, endPoint y: 337, distance: 89.9
click at [391, 312] on div at bounding box center [389, 313] width 6 height 6
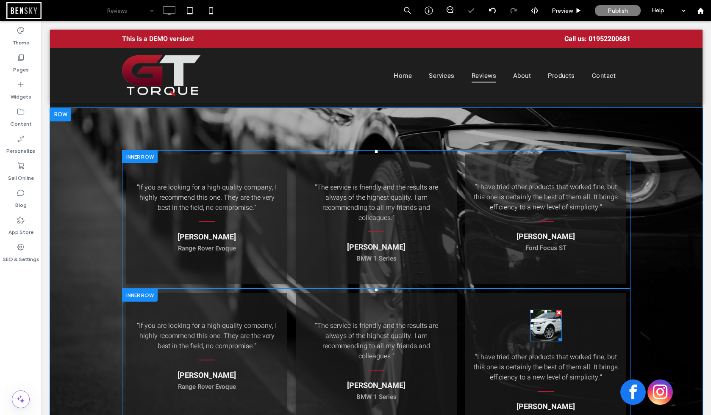
click at [559, 312] on div at bounding box center [559, 313] width 6 height 6
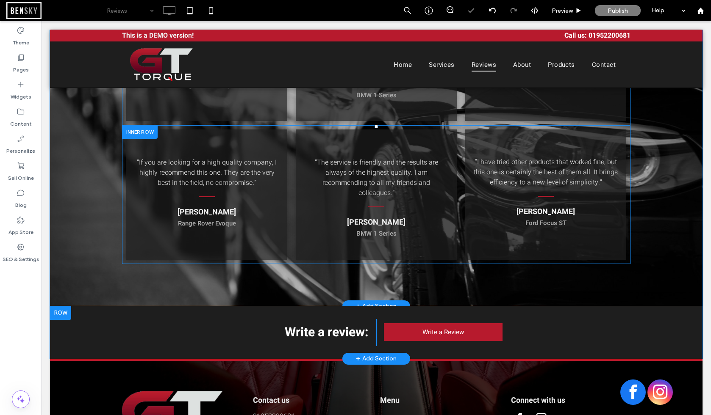
scroll to position [293, 0]
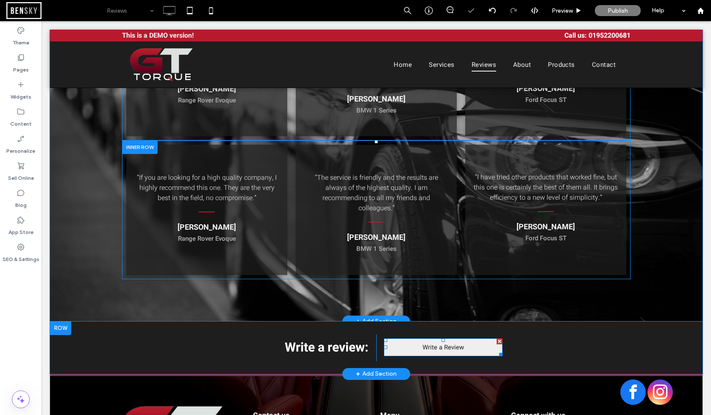
click at [466, 352] on link "Write a Review" at bounding box center [443, 348] width 119 height 18
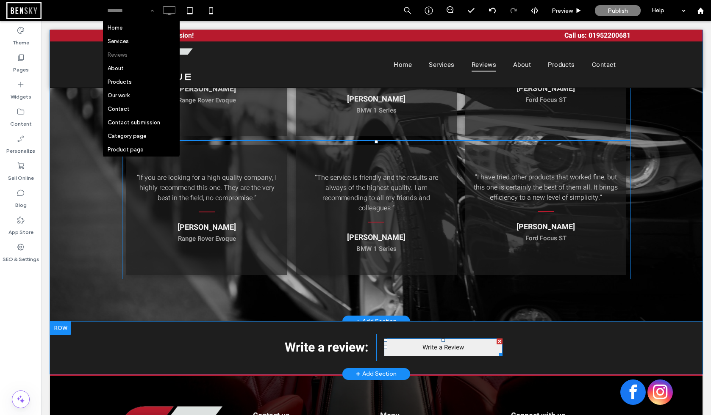
click at [446, 350] on span "Write a Review" at bounding box center [443, 348] width 42 height 18
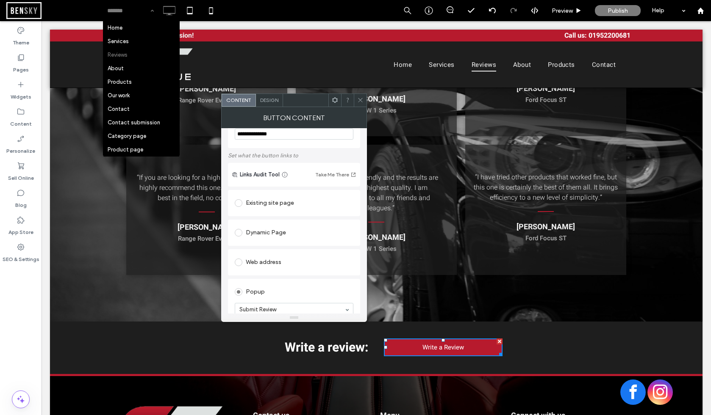
scroll to position [45, 0]
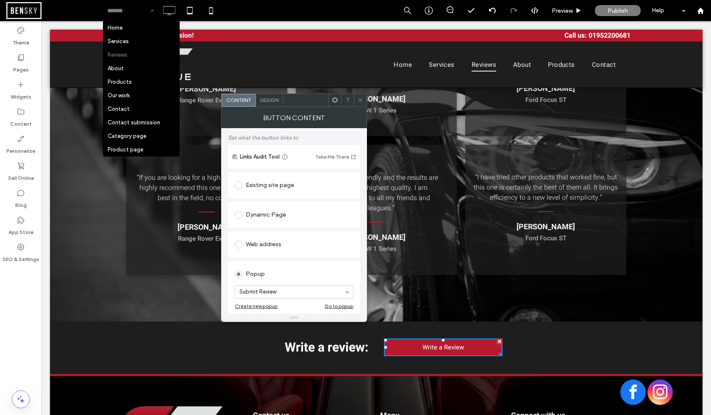
click at [261, 244] on div "Web address" at bounding box center [294, 245] width 119 height 14
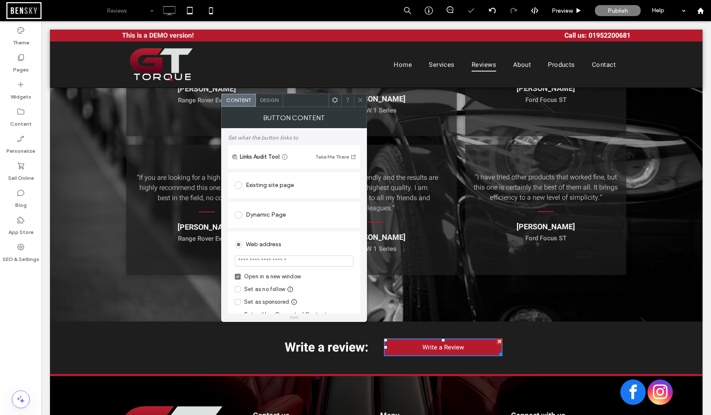
click at [288, 267] on input "url" at bounding box center [294, 261] width 119 height 11
paste input "**********"
type input "**********"
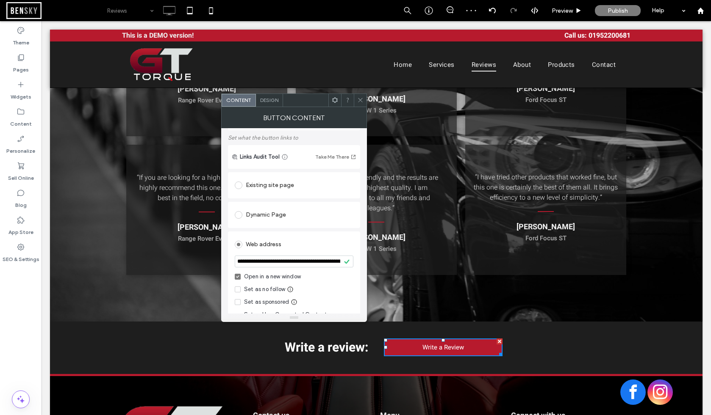
click at [358, 273] on div "**********" at bounding box center [294, 282] width 132 height 100
click at [362, 105] on span at bounding box center [360, 100] width 6 height 13
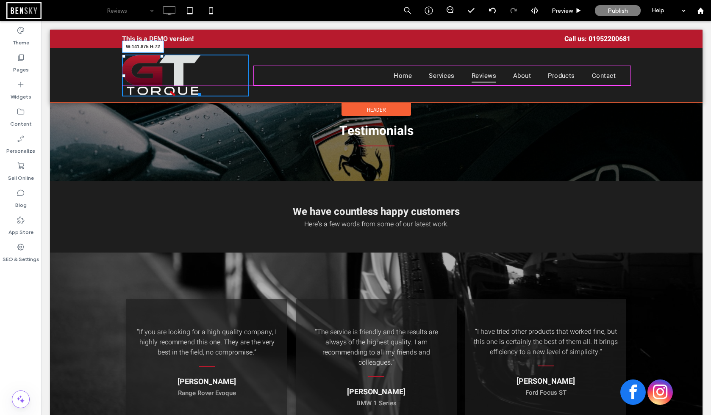
drag, startPoint x: 198, startPoint y: 94, endPoint x: 186, endPoint y: 83, distance: 15.6
click at [186, 83] on div "W:141.875 H:72 Click To Paste" at bounding box center [185, 76] width 127 height 42
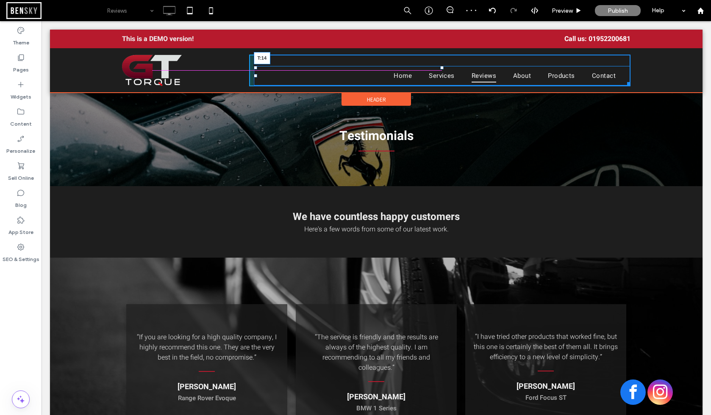
drag, startPoint x: 440, startPoint y: 67, endPoint x: 442, endPoint y: 62, distance: 5.7
click at [442, 66] on div at bounding box center [441, 67] width 3 height 3
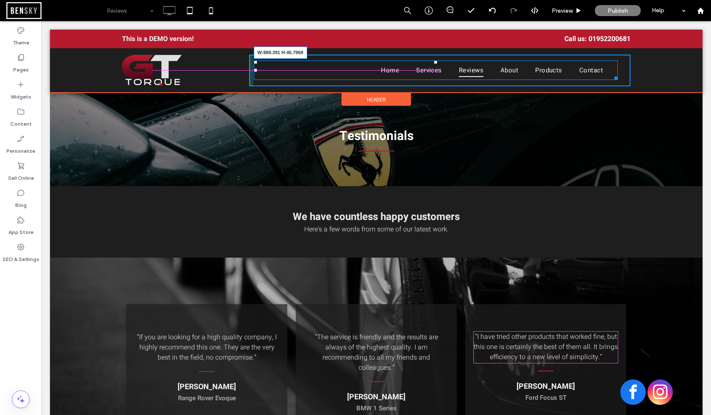
drag, startPoint x: 615, startPoint y: 79, endPoint x: 703, endPoint y: 122, distance: 97.4
click at [650, 79] on div "Click To Paste Home Services Reviews About Products Contact W:889.391 H:45.7969…" at bounding box center [376, 70] width 652 height 44
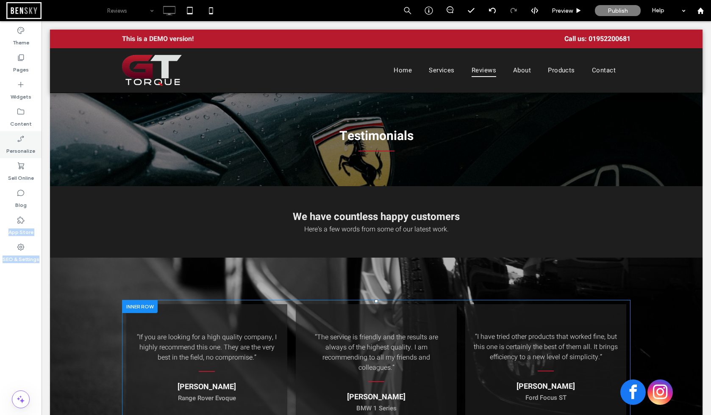
drag, startPoint x: 25, startPoint y: 219, endPoint x: 9, endPoint y: 139, distance: 81.9
click at [29, 266] on div "Theme Pages Widgets Content Personalize Sell Online Blog App Store SEO & Settin…" at bounding box center [21, 218] width 42 height 394
click at [19, 172] on label "Sell Online" at bounding box center [21, 176] width 26 height 12
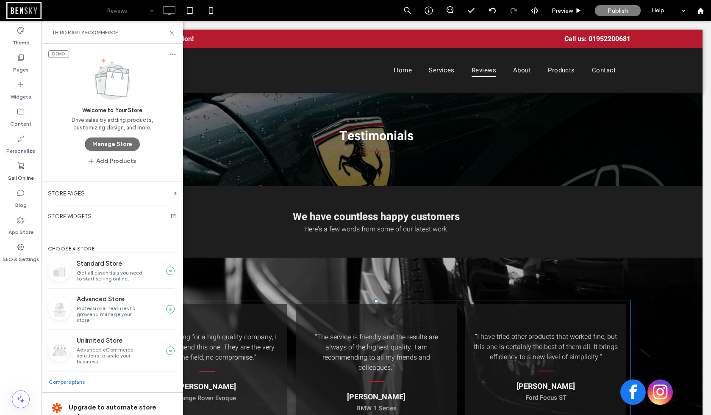
click at [120, 147] on button "Manage Store" at bounding box center [112, 145] width 55 height 14
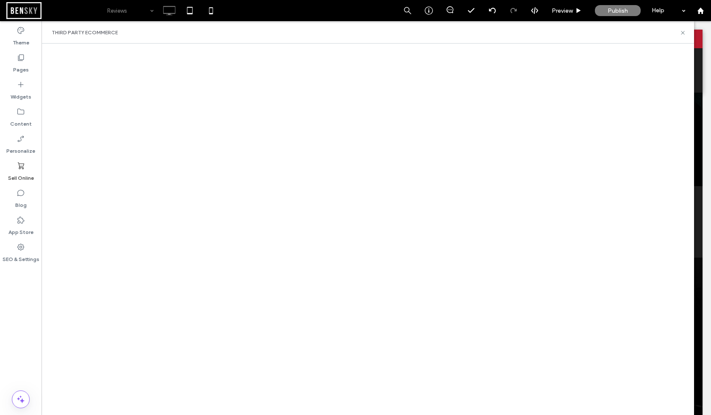
click at [692, 34] on div "Third Party eCommerce" at bounding box center [368, 32] width 652 height 22
click at [686, 34] on div "Third Party eCommerce" at bounding box center [368, 32] width 652 height 22
click at [682, 33] on icon at bounding box center [682, 33] width 6 height 6
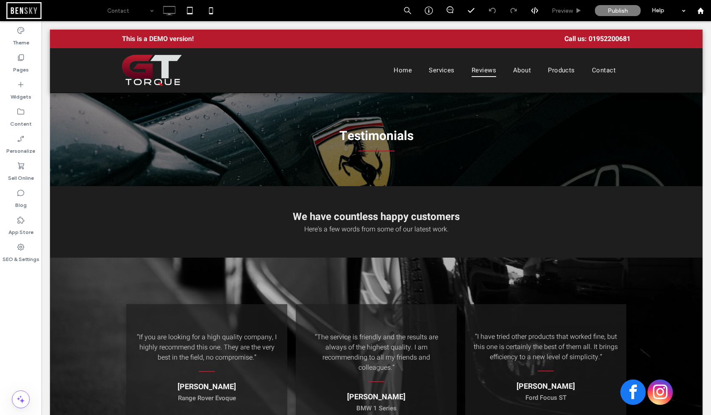
type input "*****"
type input "**"
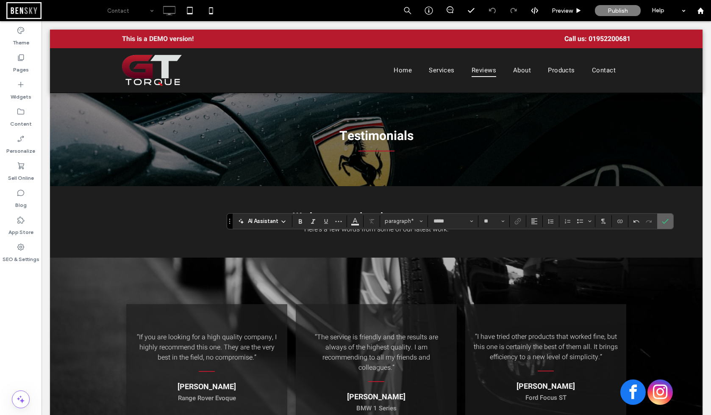
click at [665, 215] on span "Confirm" at bounding box center [664, 221] width 4 height 15
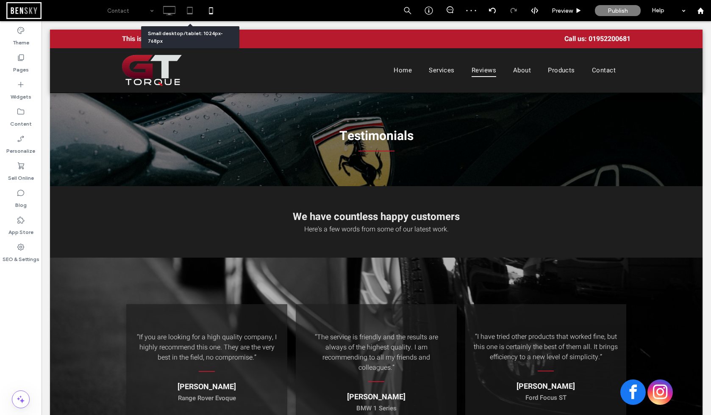
click at [187, 9] on icon at bounding box center [189, 10] width 17 height 17
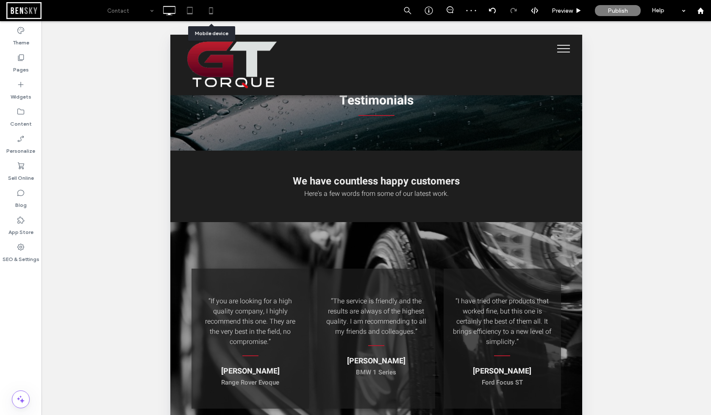
click at [212, 11] on icon at bounding box center [210, 10] width 17 height 17
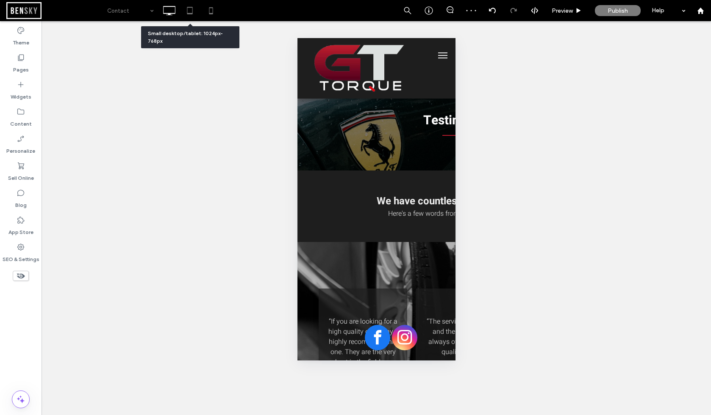
click at [190, 8] on icon at bounding box center [189, 10] width 17 height 17
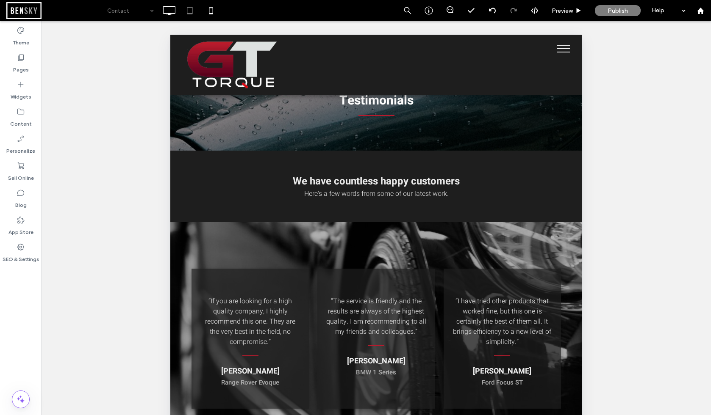
type input "*****"
type input "**"
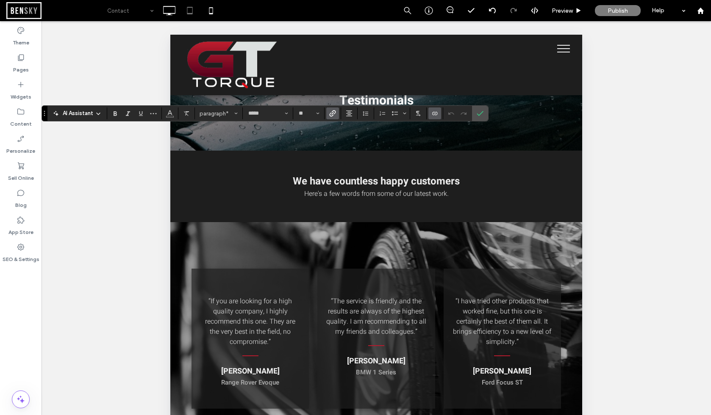
click at [435, 115] on icon "Connect To Data" at bounding box center [434, 113] width 7 height 7
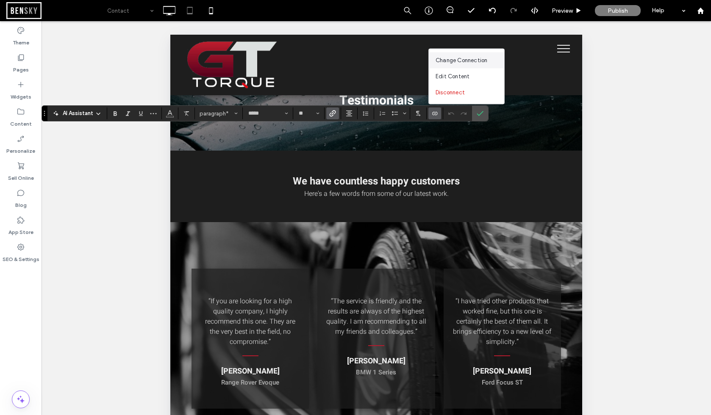
click at [487, 59] on span "Change Connection" at bounding box center [461, 60] width 52 height 8
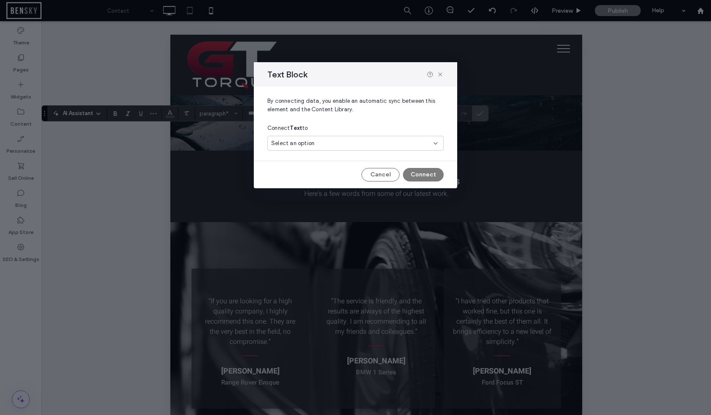
click at [287, 142] on span "Select an option" at bounding box center [292, 143] width 43 height 8
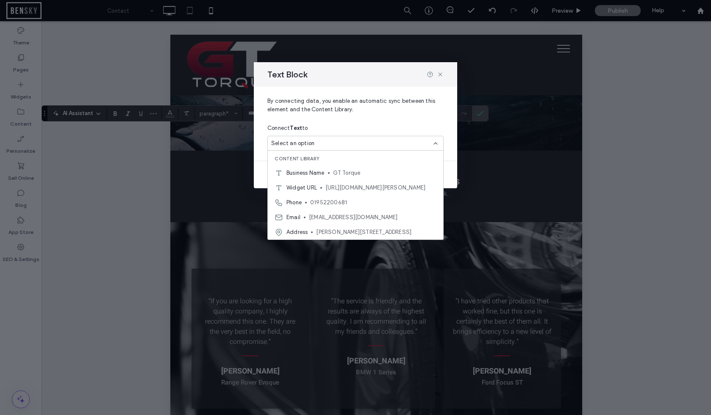
click at [207, 147] on div "Text Block By connecting data, you enable an automatic sync between this elemen…" at bounding box center [355, 207] width 711 height 415
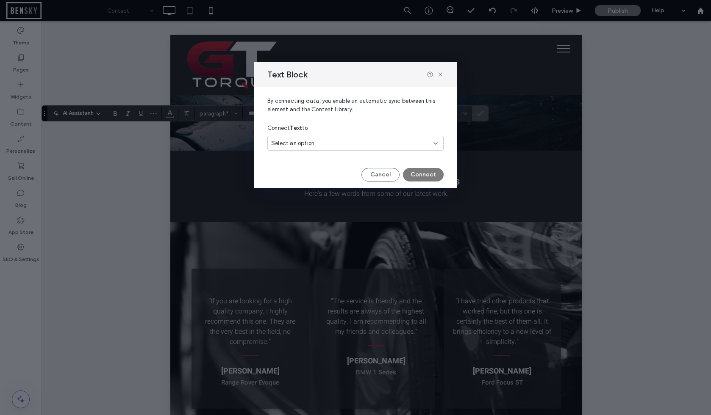
click at [258, 141] on div "By connecting data, you enable an automatic sync between this element and the C…" at bounding box center [355, 120] width 203 height 67
click at [235, 152] on div "Text Block By connecting data, you enable an automatic sync between this elemen…" at bounding box center [355, 207] width 711 height 415
click at [389, 175] on button "Cancel" at bounding box center [380, 175] width 38 height 14
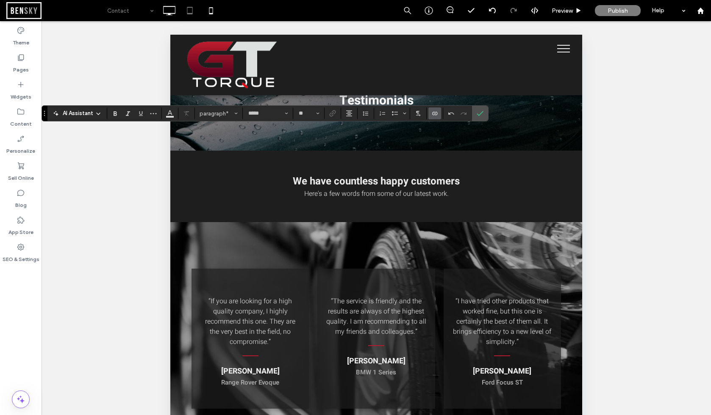
click at [435, 116] on icon "Connect To Data" at bounding box center [434, 113] width 7 height 7
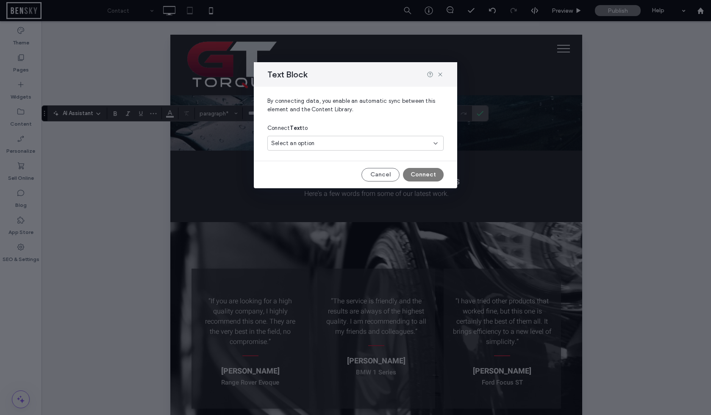
click at [288, 144] on span "Select an option" at bounding box center [292, 143] width 43 height 8
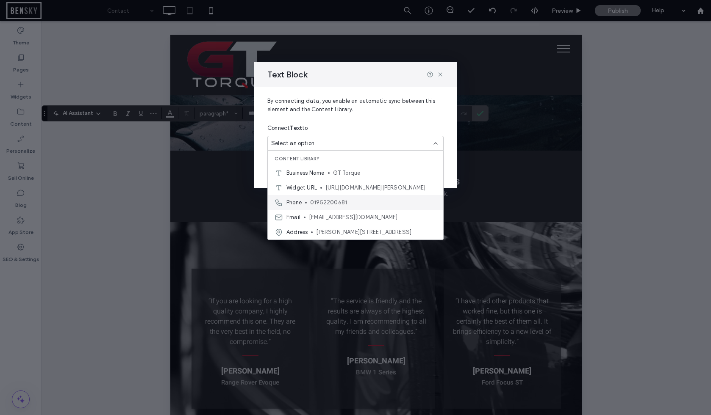
click at [350, 204] on span "01952200681" at bounding box center [373, 203] width 126 height 8
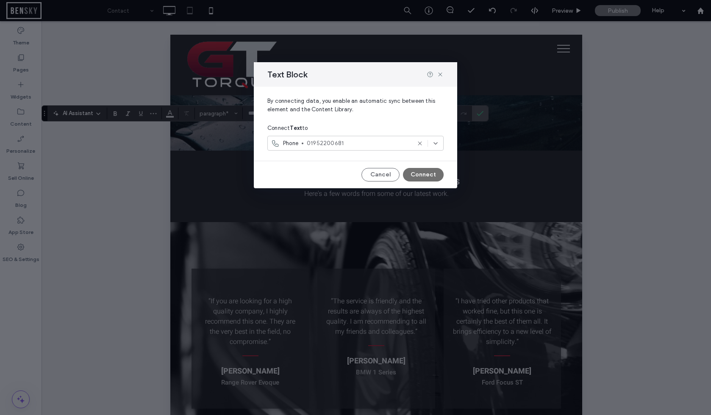
click at [428, 177] on button "Connect" at bounding box center [423, 175] width 41 height 14
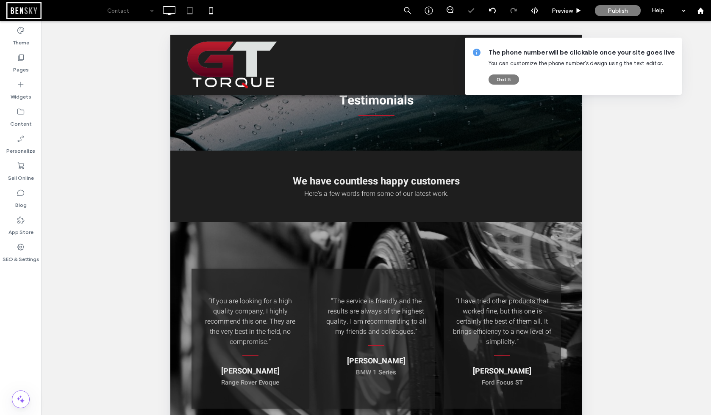
type input "*****"
type input "**"
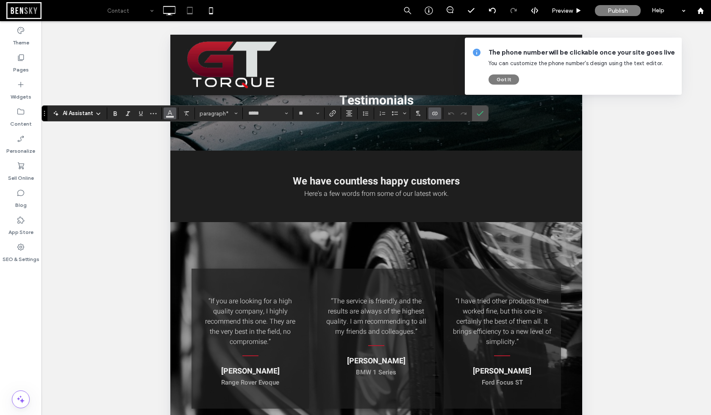
click at [169, 115] on icon "Color" at bounding box center [169, 112] width 7 height 7
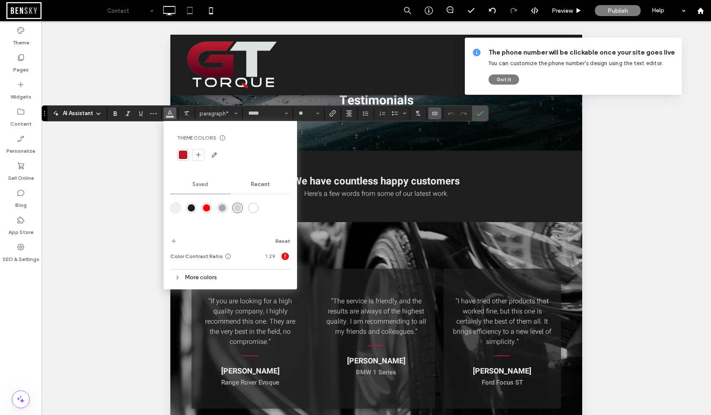
click at [190, 209] on div "rgba(30,30,30,1)" at bounding box center [191, 208] width 7 height 7
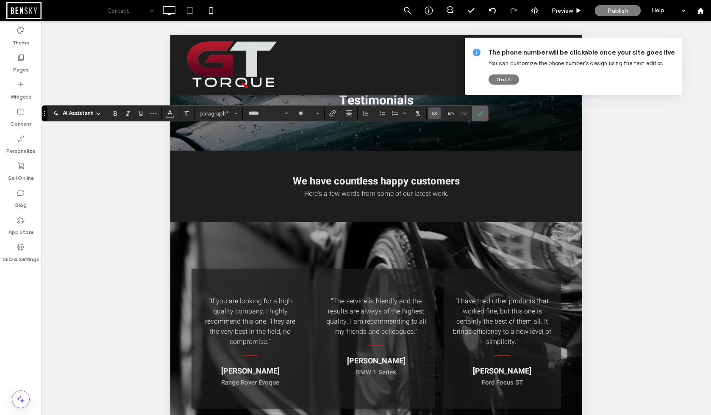
click at [480, 117] on icon "Confirm" at bounding box center [479, 113] width 7 height 7
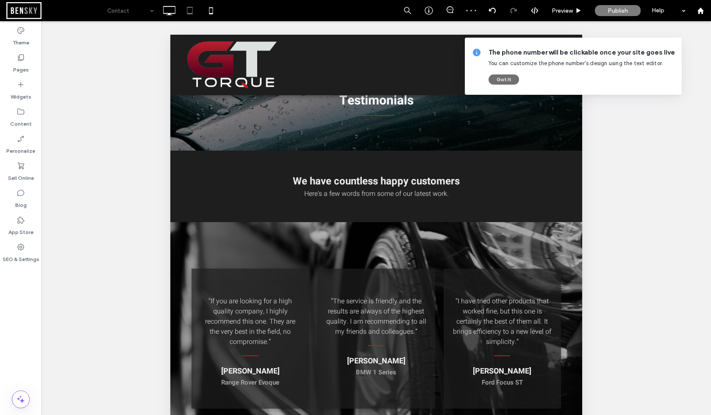
click at [507, 80] on button "Got It" at bounding box center [503, 80] width 30 height 10
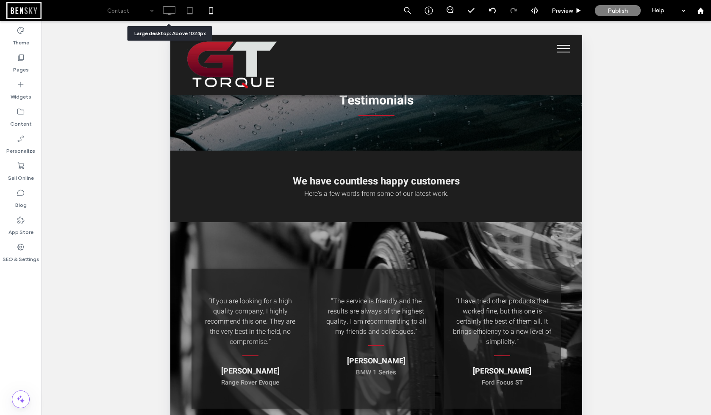
click at [169, 9] on icon at bounding box center [169, 10] width 17 height 17
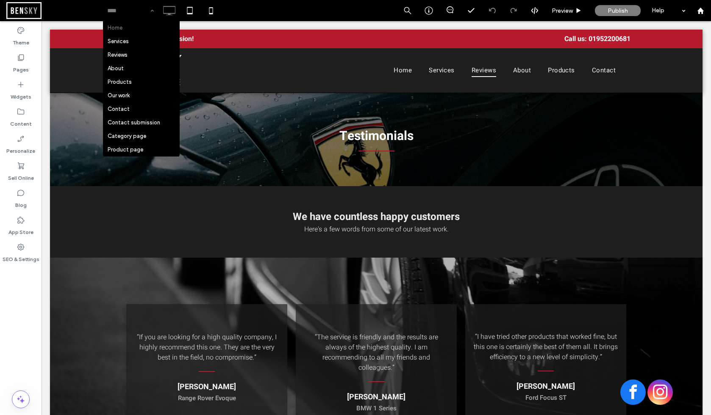
click at [283, 14] on div "Home Services Reviews About Products Our work Contact Contact submission Catego…" at bounding box center [406, 10] width 608 height 21
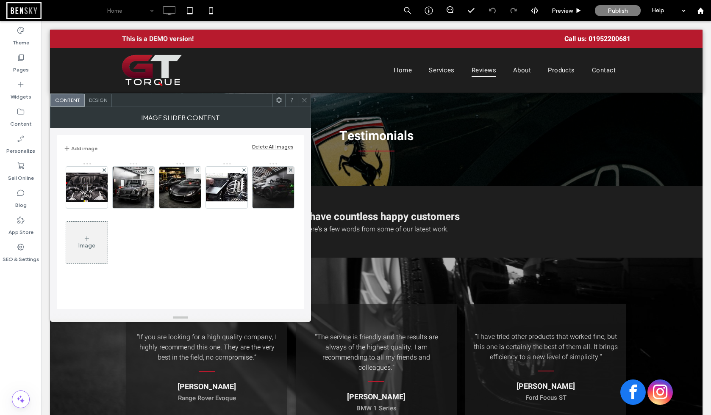
click at [96, 244] on div "Image" at bounding box center [87, 243] width 42 height 40
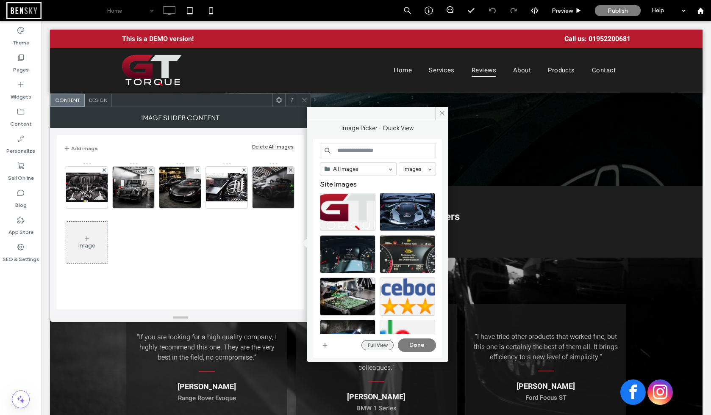
click at [380, 347] on button "Full View" at bounding box center [377, 345] width 32 height 10
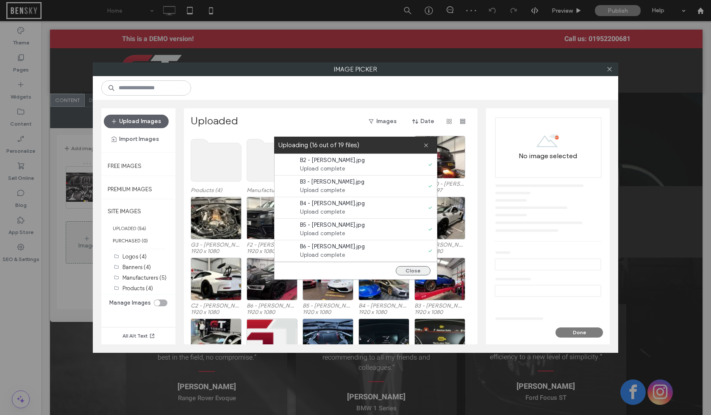
click at [413, 270] on button "Close" at bounding box center [413, 270] width 35 height 9
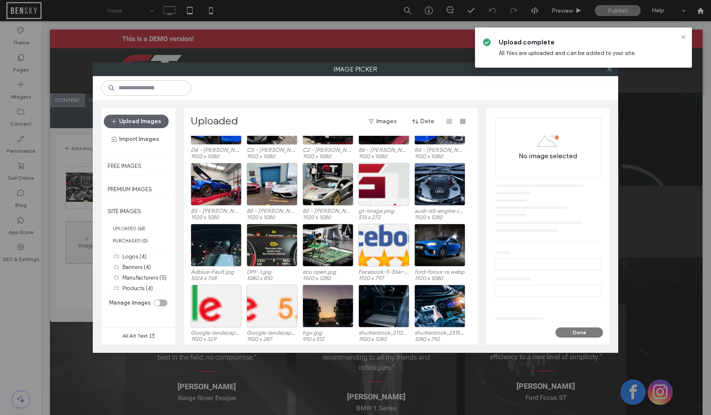
scroll to position [223, 0]
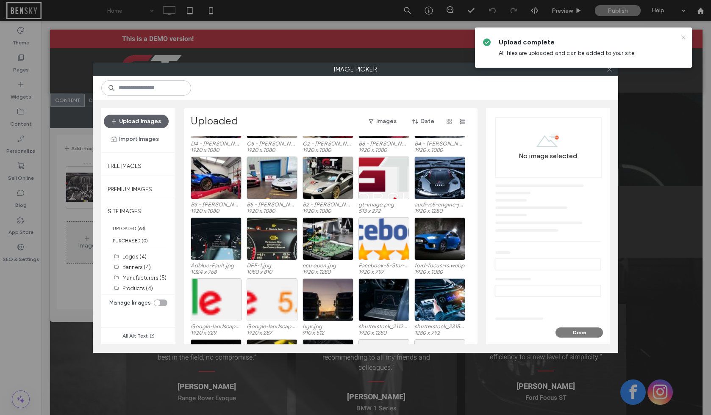
click at [683, 38] on icon at bounding box center [683, 37] width 7 height 7
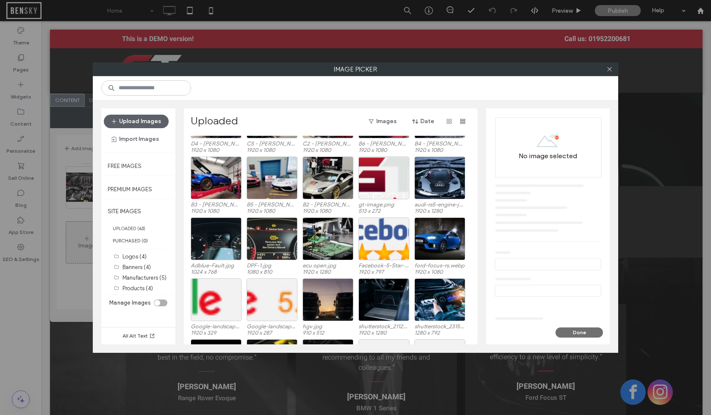
click at [571, 332] on button "Done" at bounding box center [578, 333] width 47 height 10
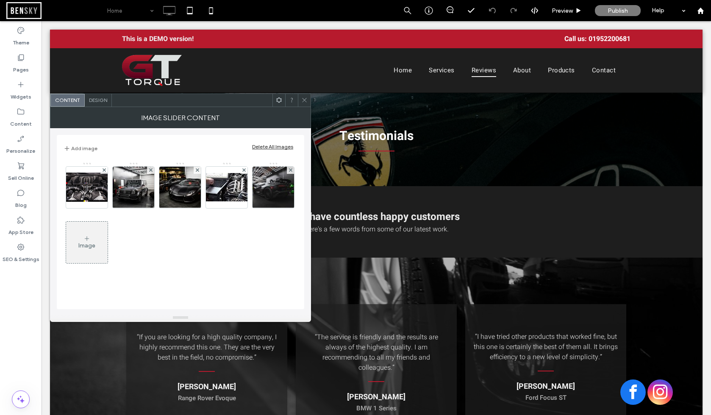
click at [306, 100] on icon at bounding box center [304, 100] width 6 height 6
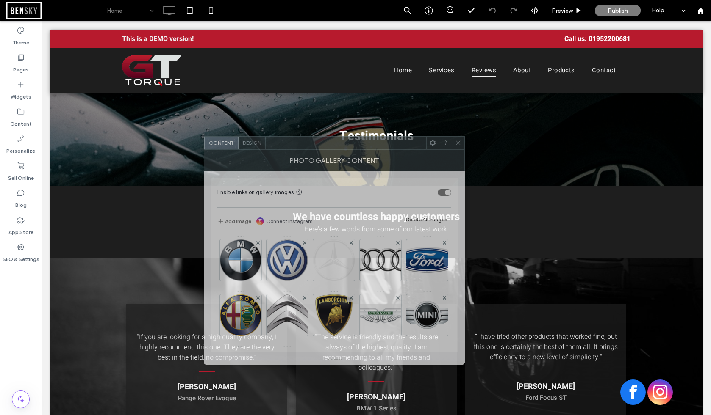
drag, startPoint x: 194, startPoint y: 102, endPoint x: 347, endPoint y: 145, distance: 159.6
click at [347, 145] on div at bounding box center [346, 143] width 161 height 13
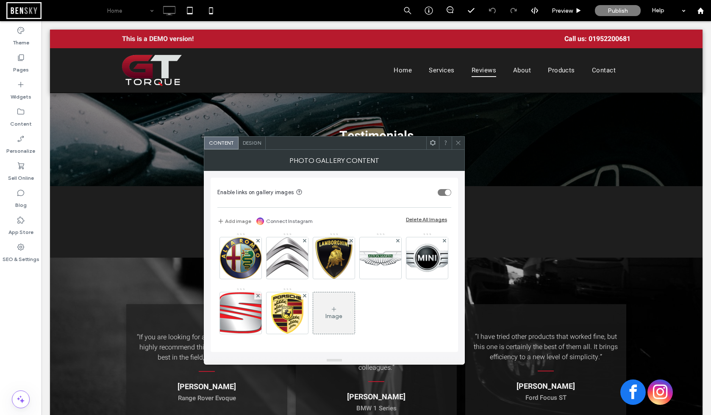
scroll to position [112, 0]
click at [313, 310] on div "Image" at bounding box center [334, 313] width 42 height 40
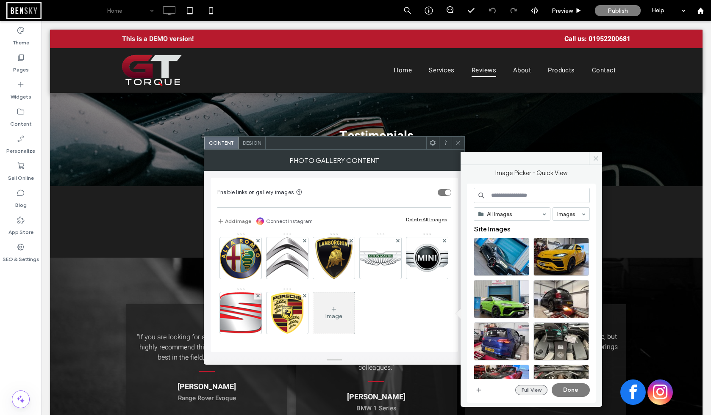
click at [532, 390] on button "Full View" at bounding box center [531, 390] width 32 height 10
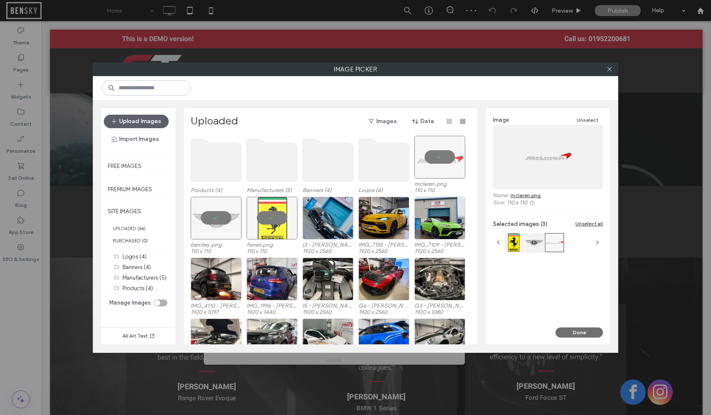
click at [592, 332] on button "Done" at bounding box center [578, 333] width 47 height 10
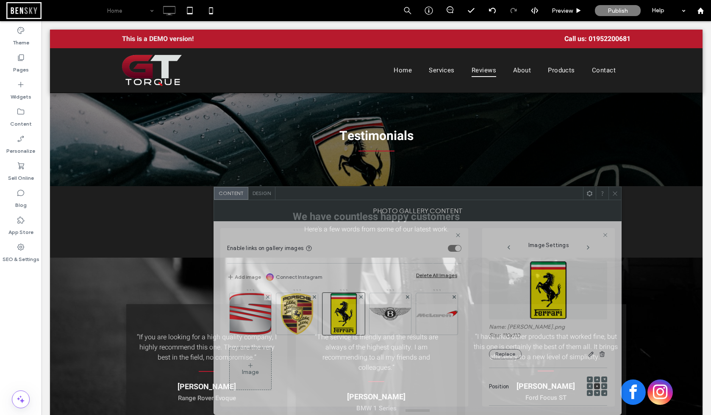
drag, startPoint x: 405, startPoint y: 145, endPoint x: 415, endPoint y: 208, distance: 63.8
click at [415, 208] on div "Content Design Photo Gallery Content Enable links on gallery images Add image C…" at bounding box center [417, 301] width 408 height 229
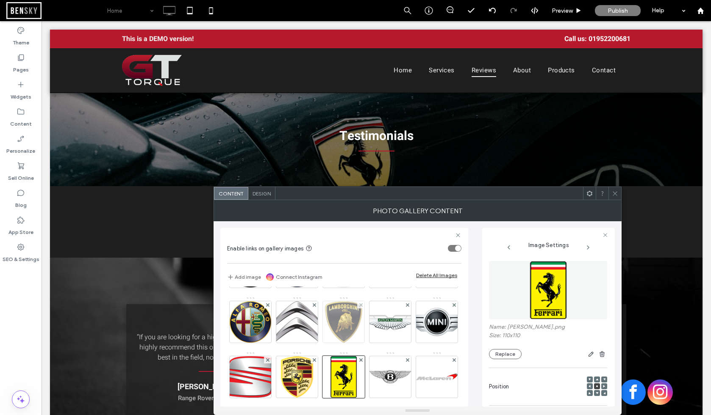
scroll to position [43, 0]
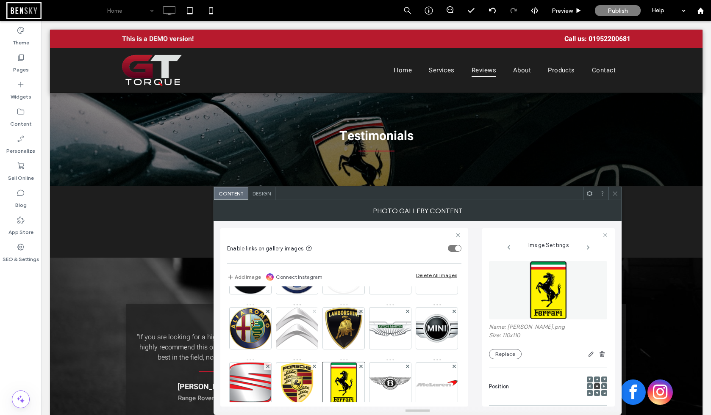
click at [316, 312] on use at bounding box center [313, 311] width 3 height 3
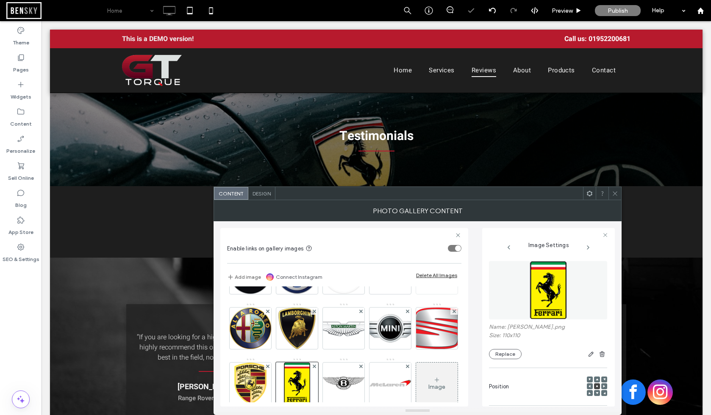
click at [452, 258] on icon at bounding box center [453, 256] width 3 height 3
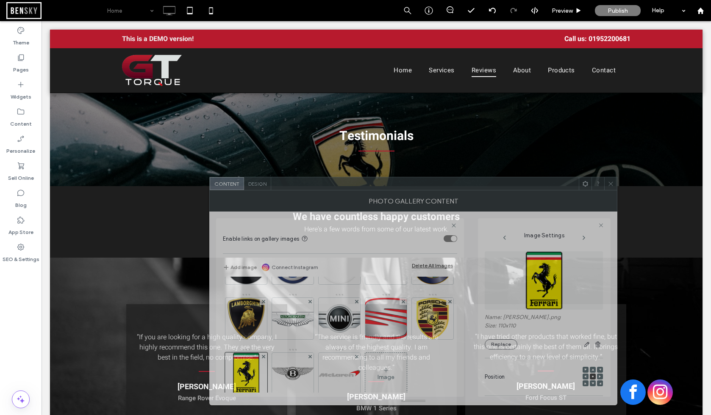
drag, startPoint x: 458, startPoint y: 209, endPoint x: 438, endPoint y: 189, distance: 28.2
click at [439, 188] on div at bounding box center [424, 183] width 307 height 13
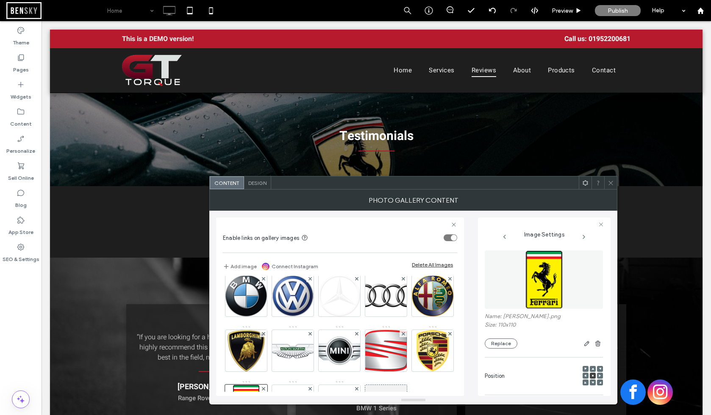
scroll to position [6, 0]
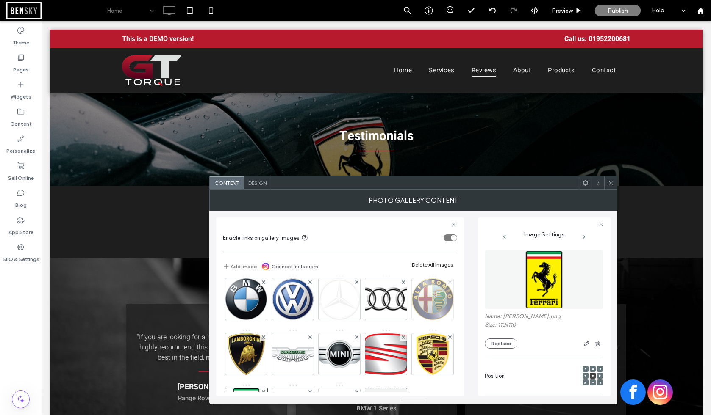
click at [448, 284] on icon at bounding box center [449, 282] width 3 height 3
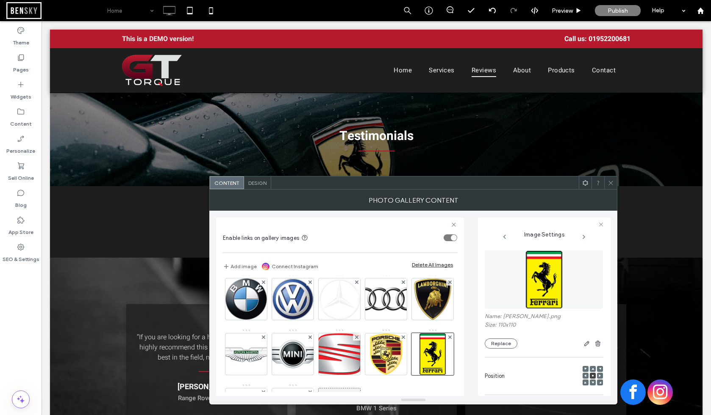
click at [612, 182] on icon at bounding box center [610, 183] width 6 height 6
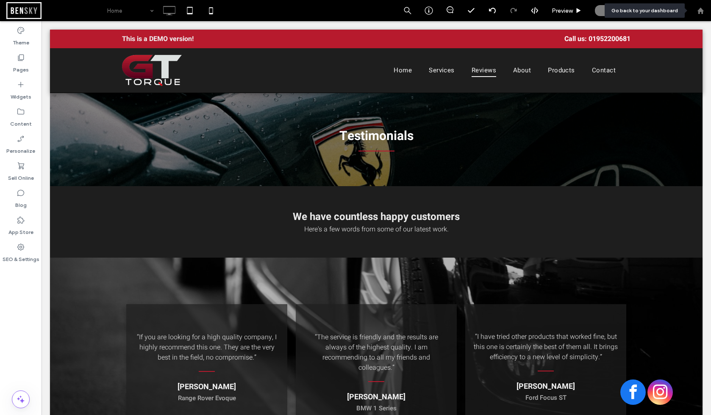
click at [696, 15] on div at bounding box center [699, 10] width 21 height 21
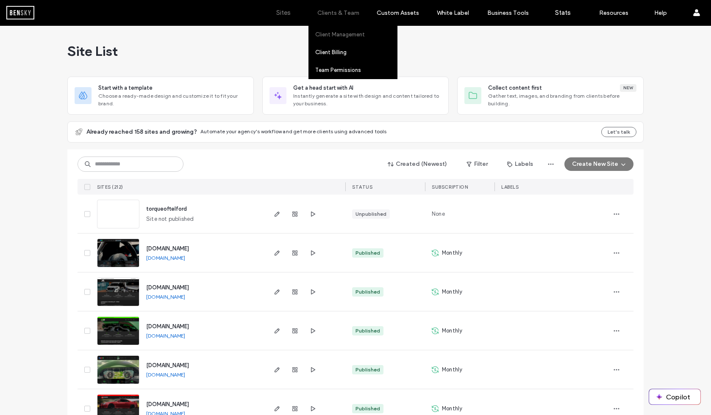
click at [339, 36] on label "Client Management" at bounding box center [340, 34] width 50 height 6
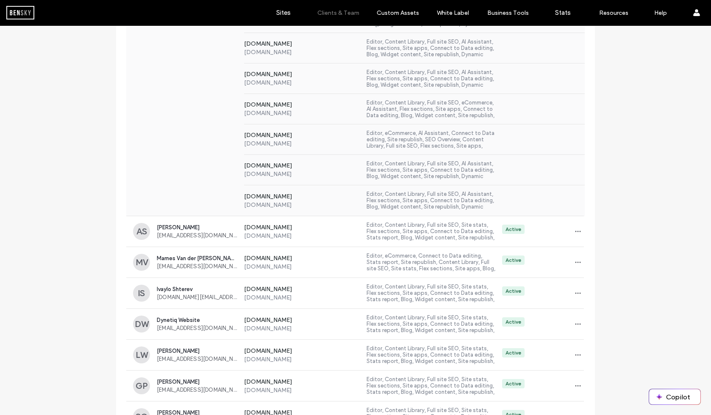
scroll to position [410, 0]
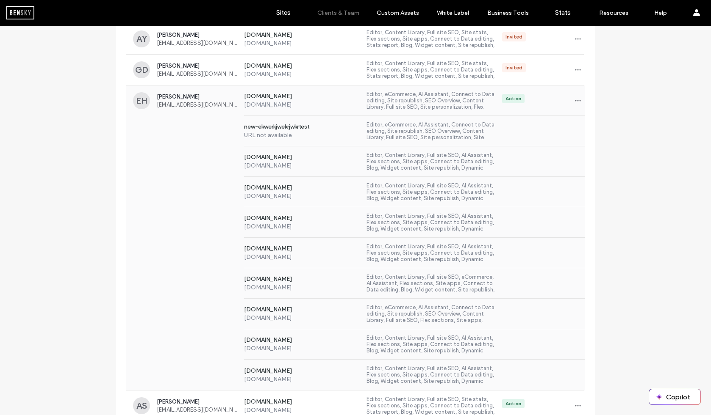
click at [168, 94] on span "Ella Hudson" at bounding box center [197, 97] width 80 height 6
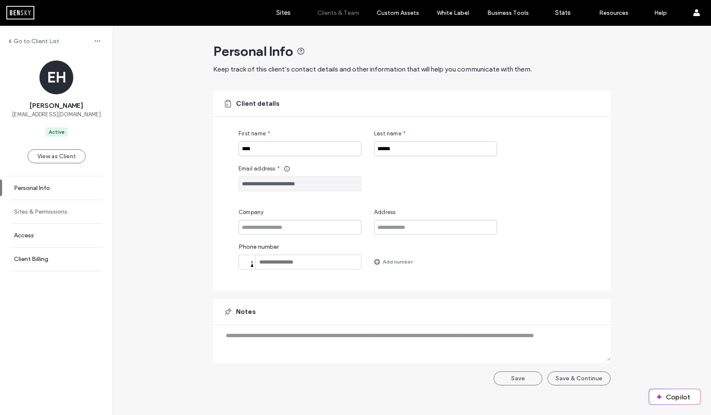
click at [35, 209] on label "Sites & Permissions" at bounding box center [40, 211] width 53 height 7
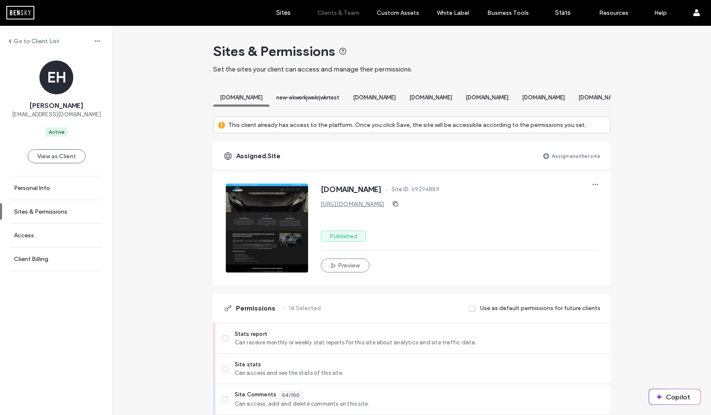
click at [583, 163] on label "Assign another site" at bounding box center [575, 156] width 49 height 15
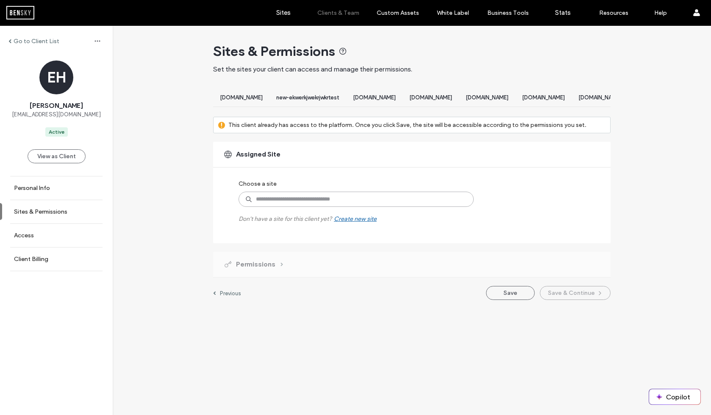
click at [288, 207] on input at bounding box center [355, 199] width 235 height 15
type input "****"
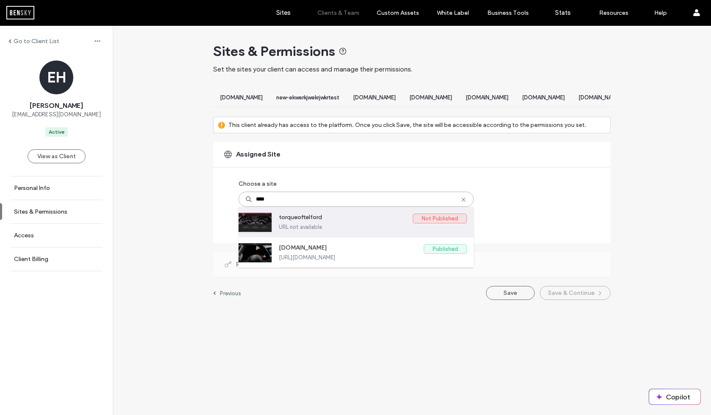
click at [341, 224] on label "torqueoftelford" at bounding box center [346, 219] width 134 height 10
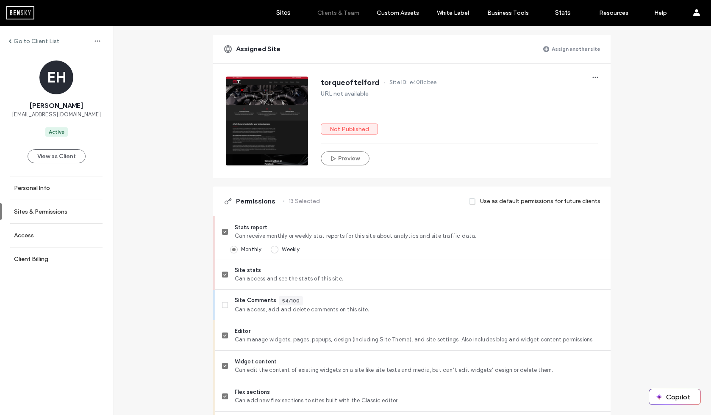
scroll to position [196, 0]
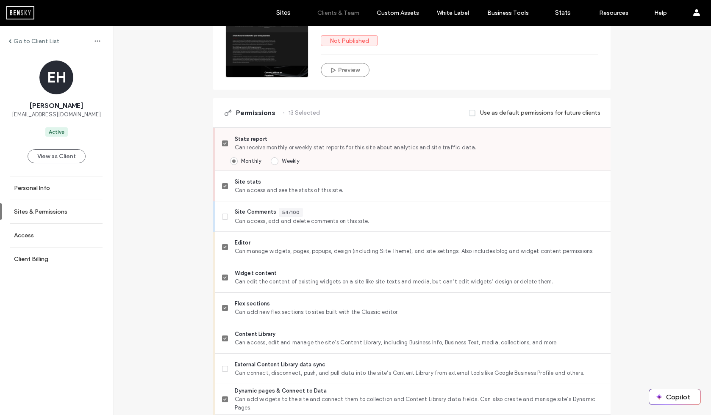
click at [218, 151] on div "Stats report Can receive monthly or weekly stat reports for this site about ana…" at bounding box center [412, 149] width 395 height 43
click at [223, 145] on icon at bounding box center [224, 143] width 3 height 3
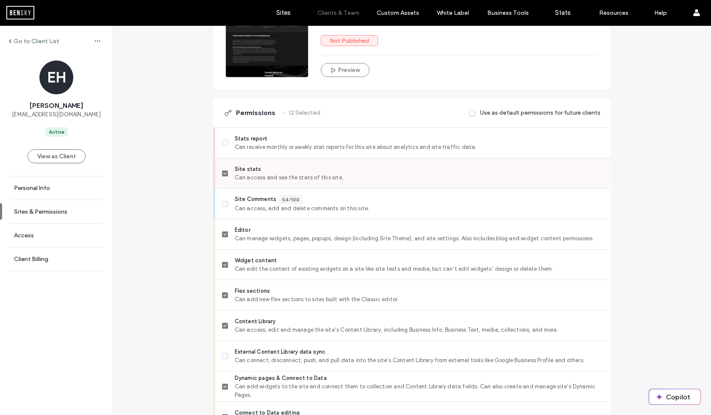
click at [222, 177] on span at bounding box center [225, 174] width 6 height 6
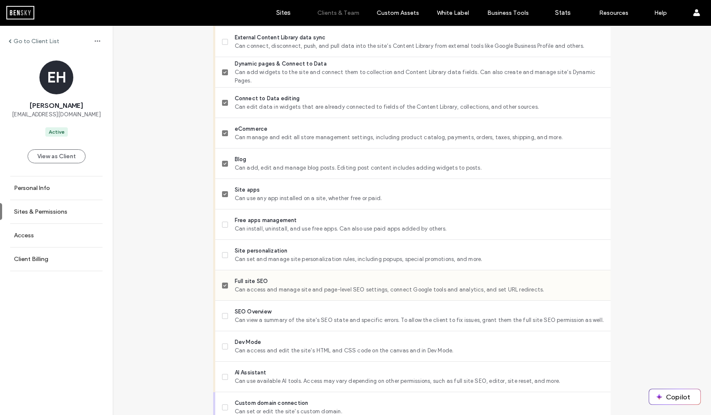
scroll to position [527, 0]
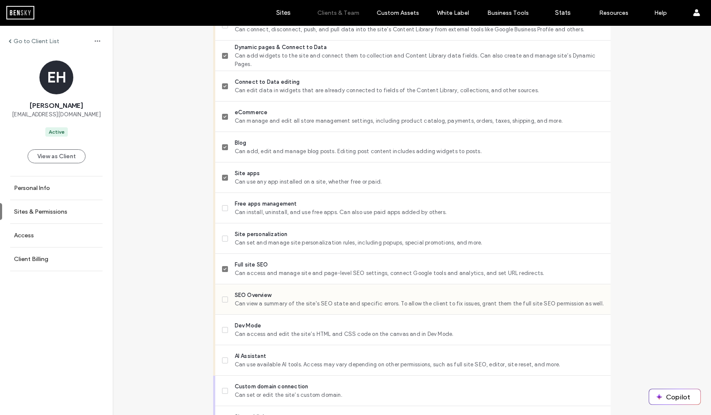
click at [306, 308] on span "Can view a summary of the site's SEO state and specific errors. To allow the cl…" at bounding box center [419, 304] width 369 height 8
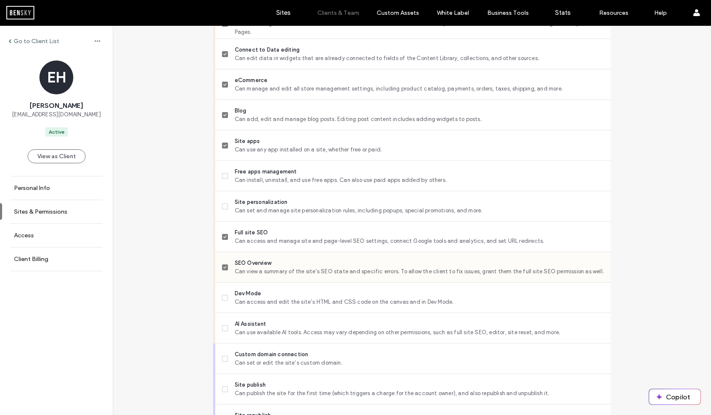
scroll to position [564, 0]
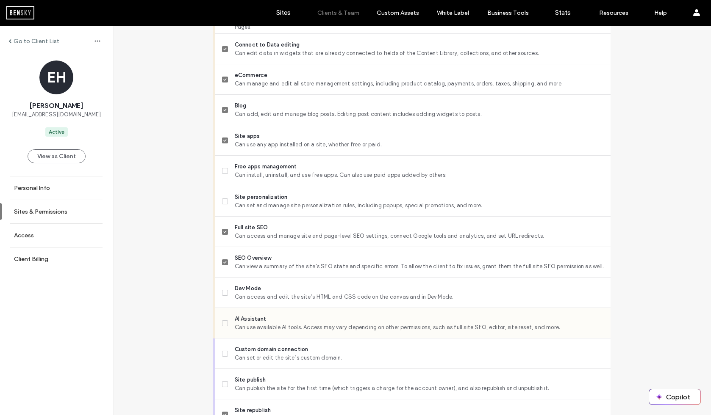
click at [301, 332] on span "Can use available AI tools. Access may vary depending on other permissions, suc…" at bounding box center [419, 328] width 369 height 8
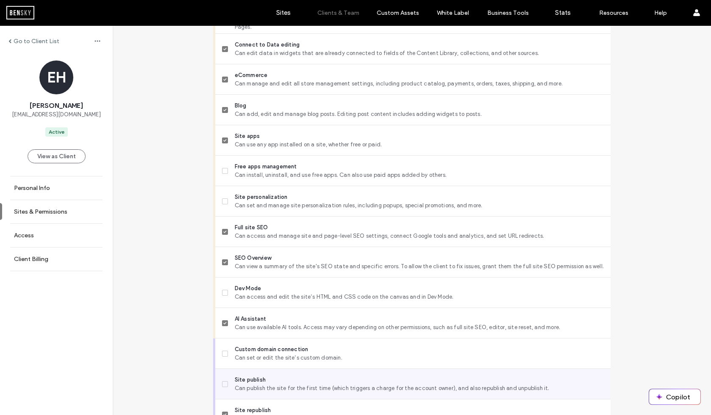
scroll to position [678, 0]
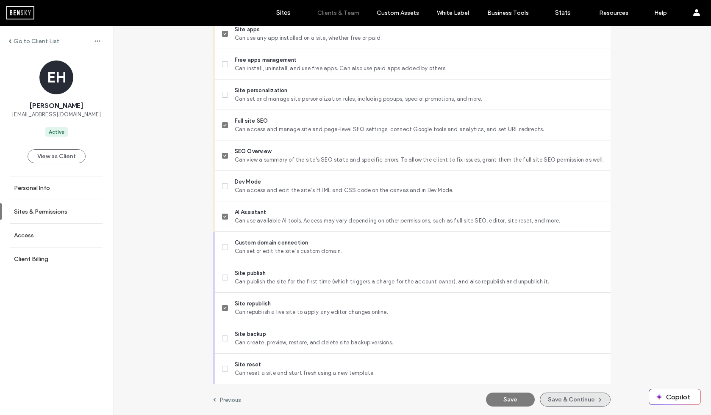
click at [570, 401] on button "Save & Continue" at bounding box center [575, 400] width 71 height 14
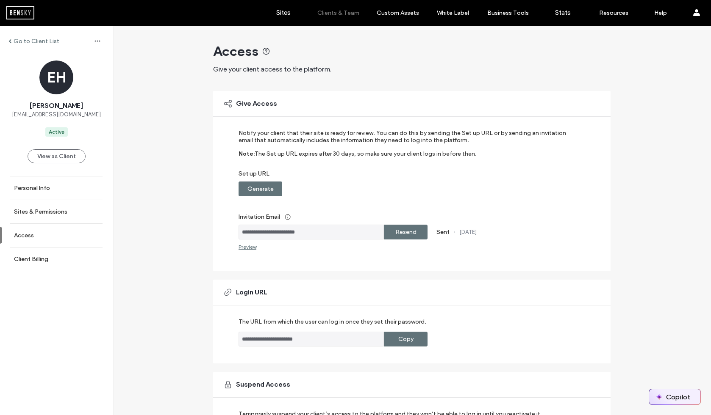
click at [681, 400] on button "Copilot" at bounding box center [674, 397] width 51 height 15
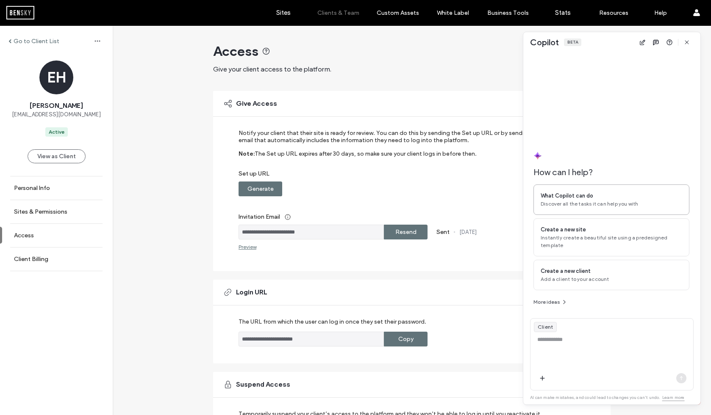
click at [601, 194] on div "What Copilot can do" at bounding box center [610, 196] width 141 height 8
type textarea "**********"
click at [689, 42] on icon "button" at bounding box center [686, 42] width 7 height 7
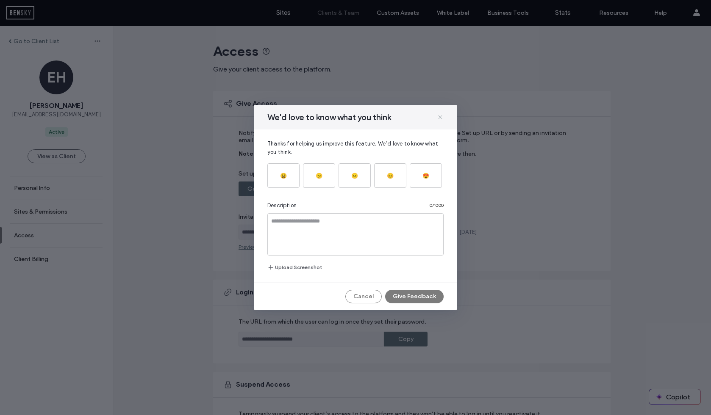
click at [437, 119] on icon at bounding box center [440, 117] width 7 height 7
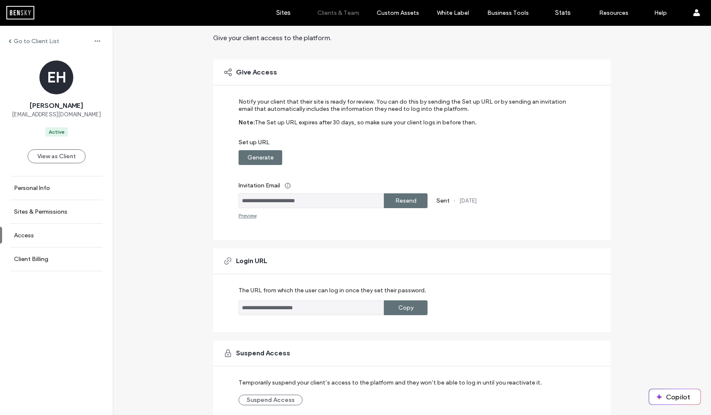
scroll to position [69, 0]
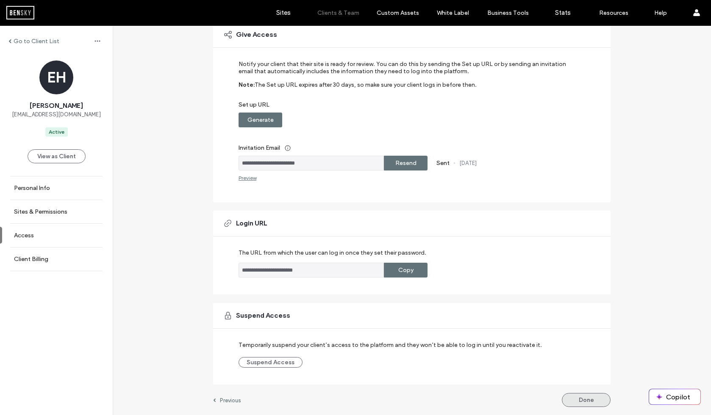
click at [587, 400] on button "Done" at bounding box center [586, 400] width 49 height 14
